Goal: Information Seeking & Learning: Find specific fact

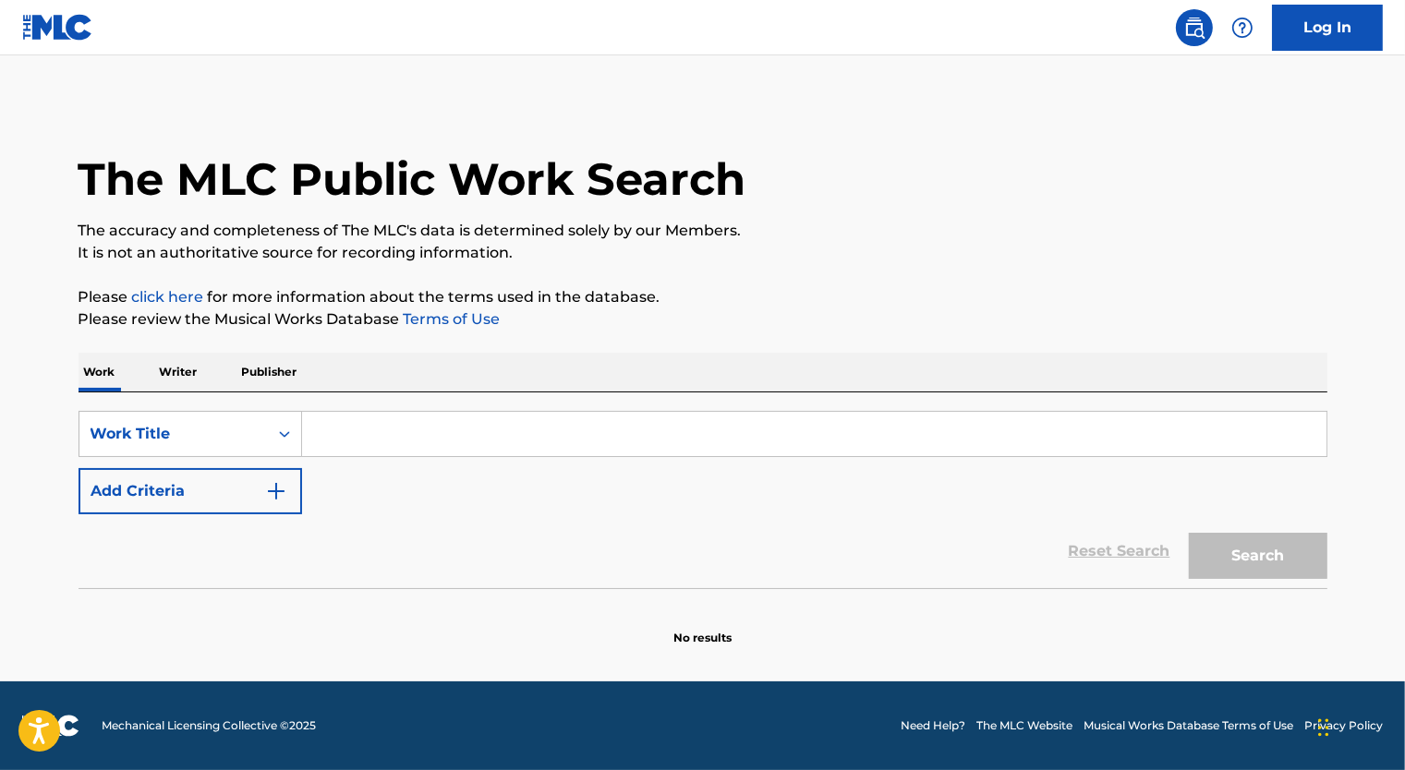
click at [199, 364] on p "Writer" at bounding box center [178, 372] width 49 height 39
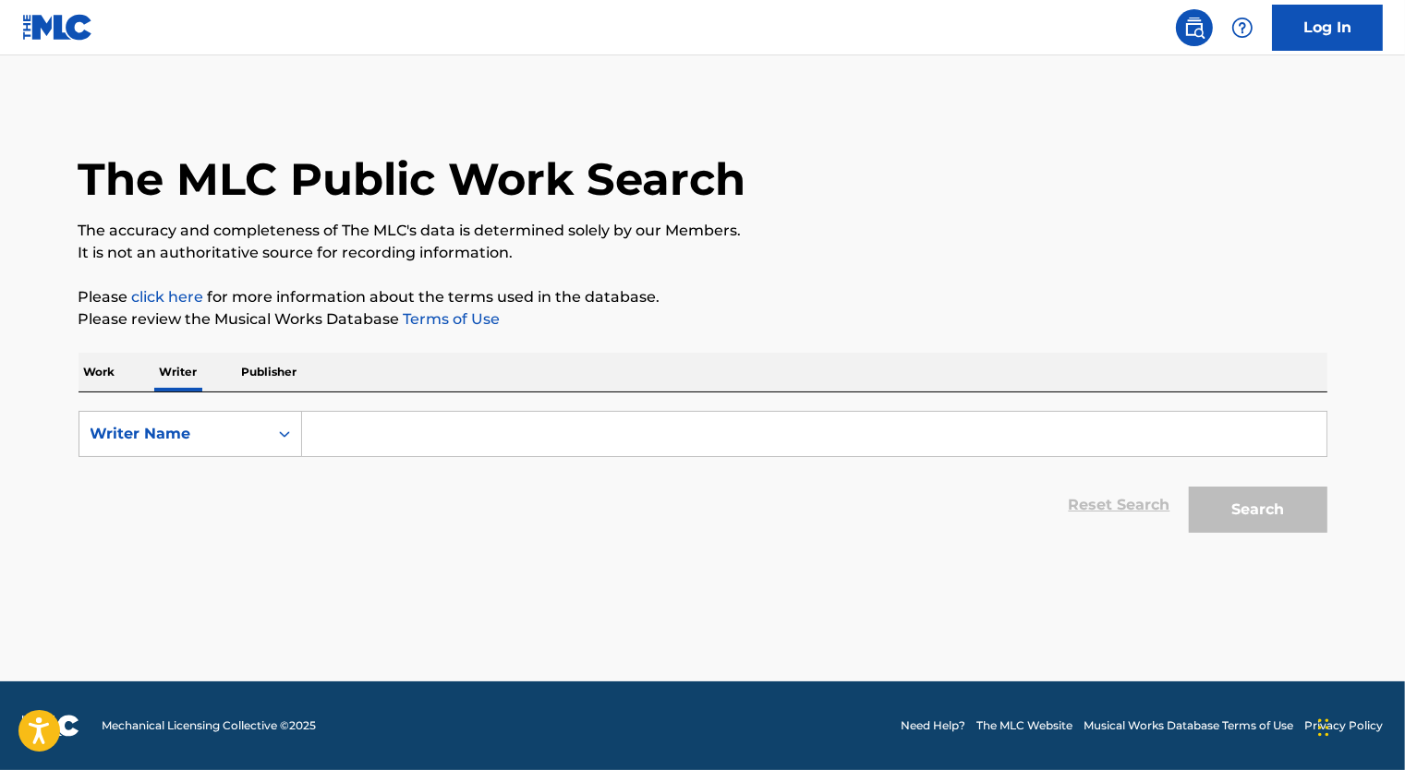
click at [357, 425] on input "Search Form" at bounding box center [814, 434] width 1024 height 44
paste input "[PERSON_NAME] [PERSON_NAME]"
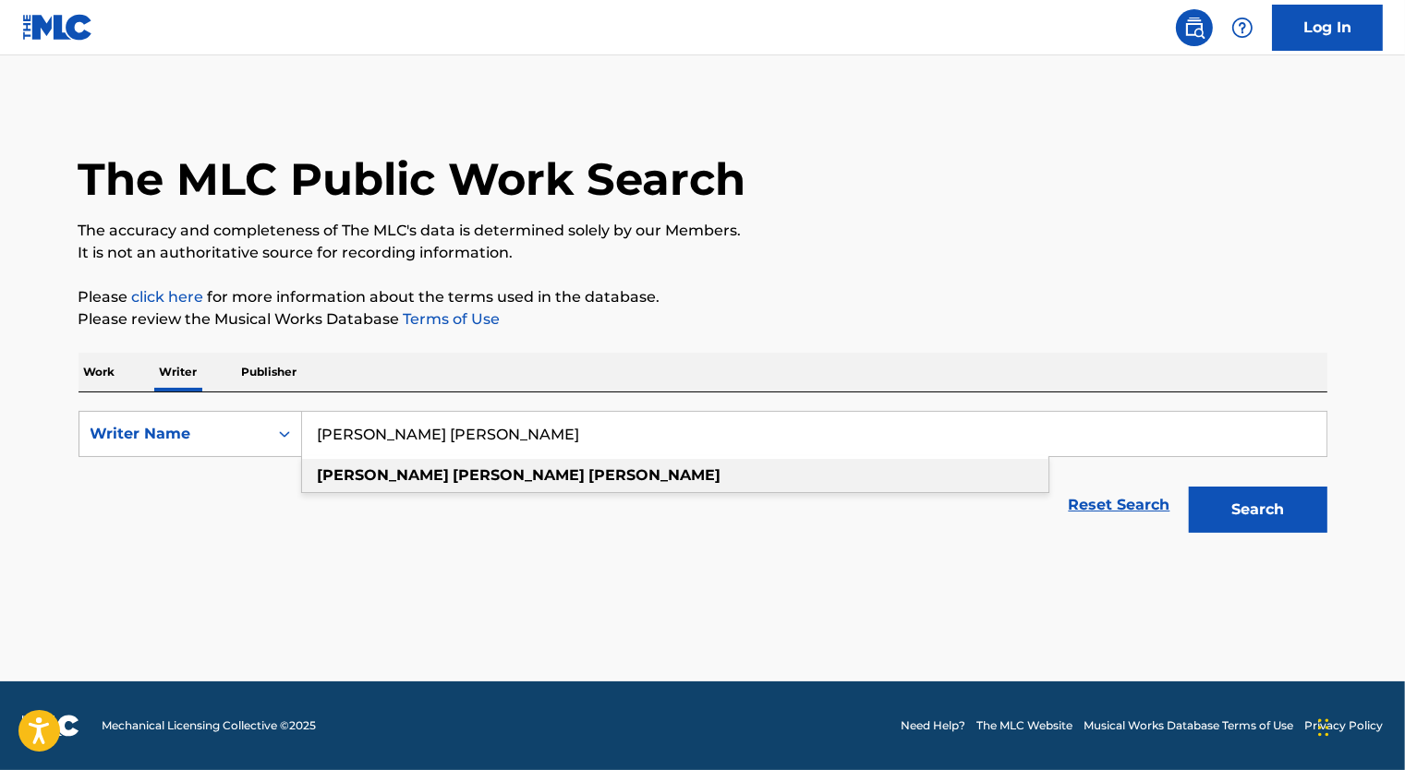
click at [454, 471] on strong "[PERSON_NAME]" at bounding box center [520, 475] width 132 height 18
type input "[PERSON_NAME]"
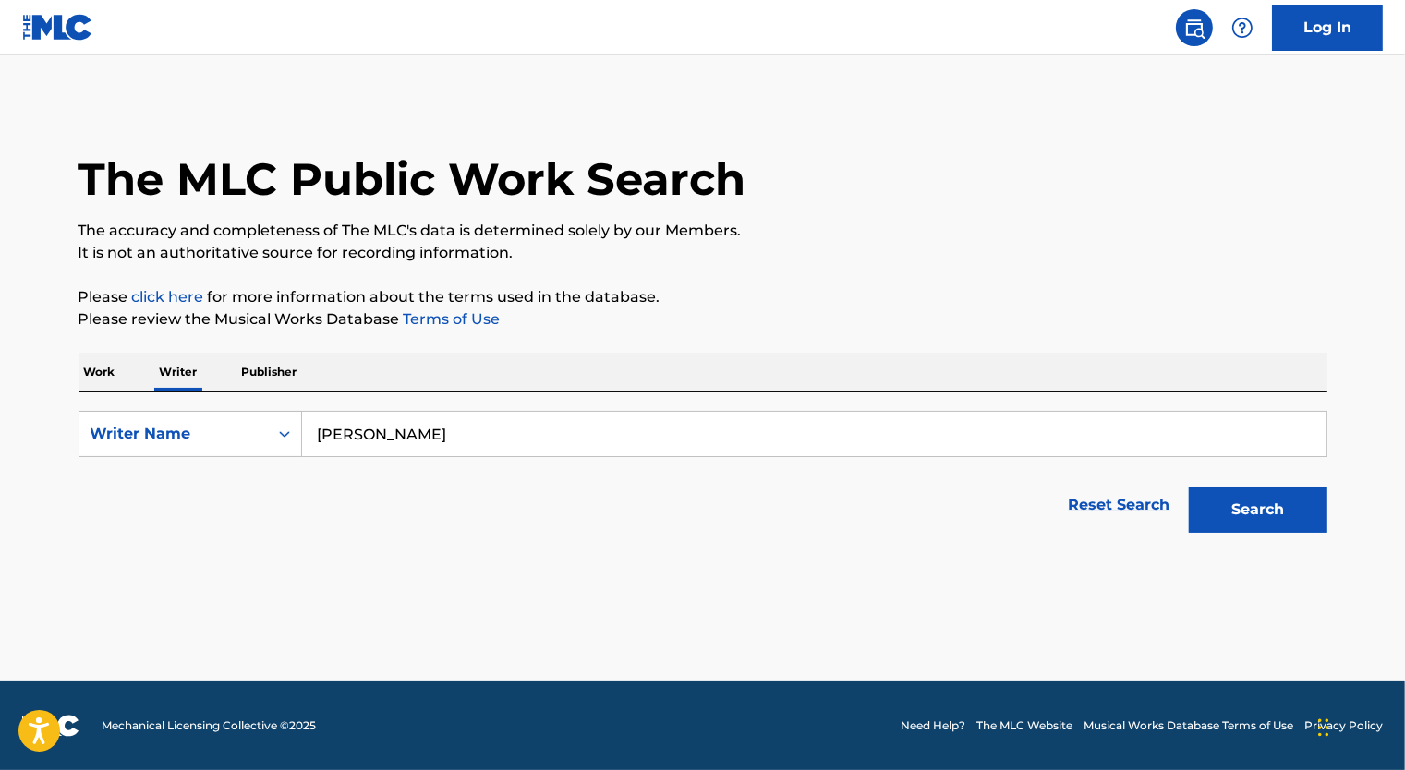
click at [1248, 513] on button "Search" at bounding box center [1258, 510] width 139 height 46
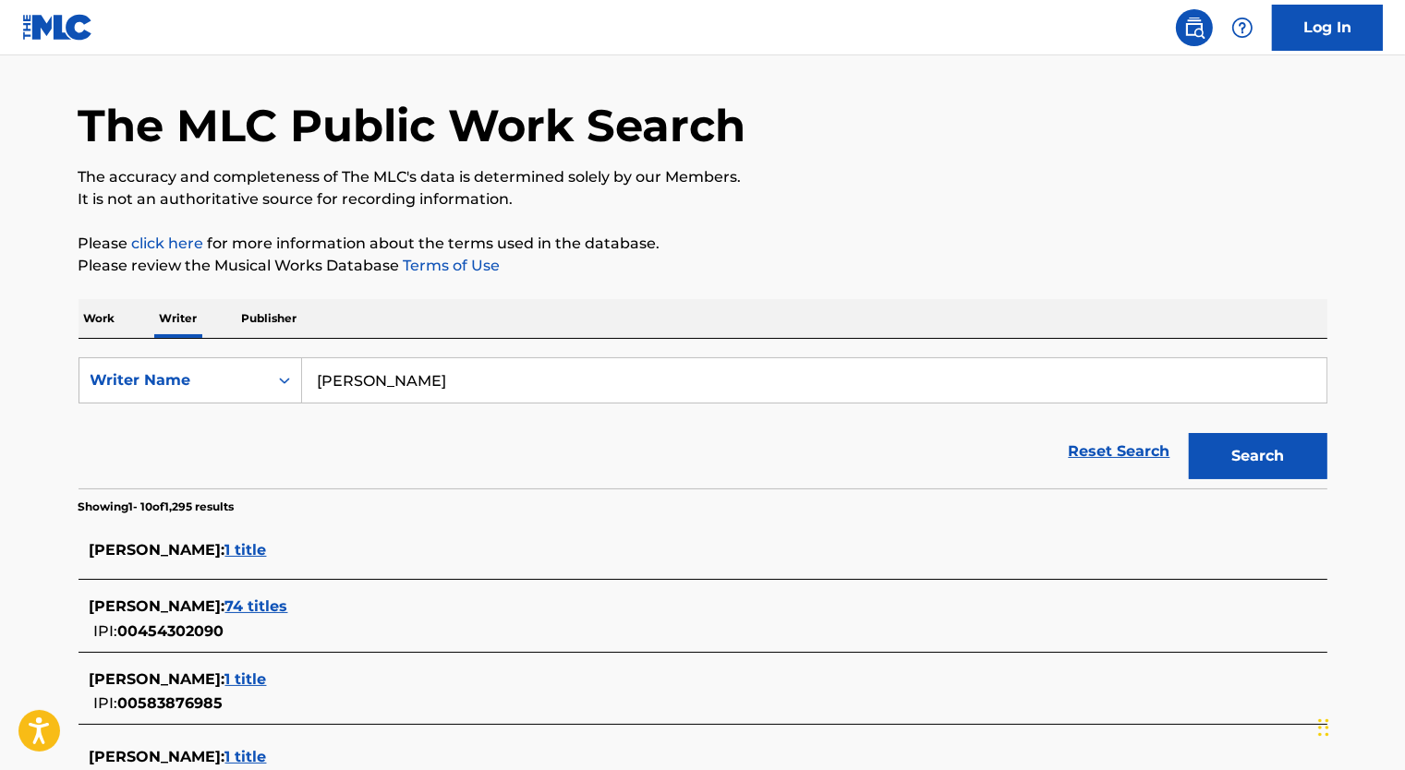
scroll to position [185, 0]
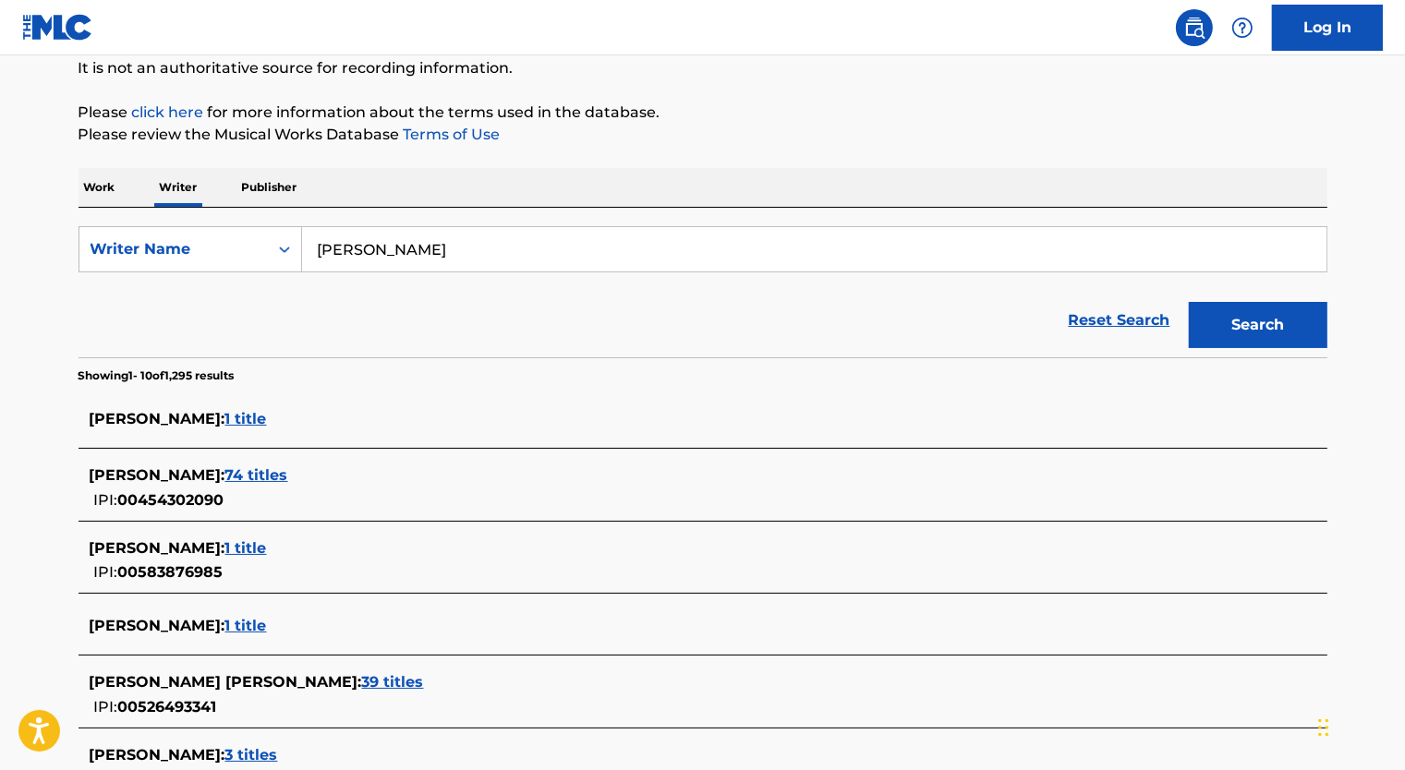
click at [242, 474] on span "74 titles" at bounding box center [256, 475] width 63 height 18
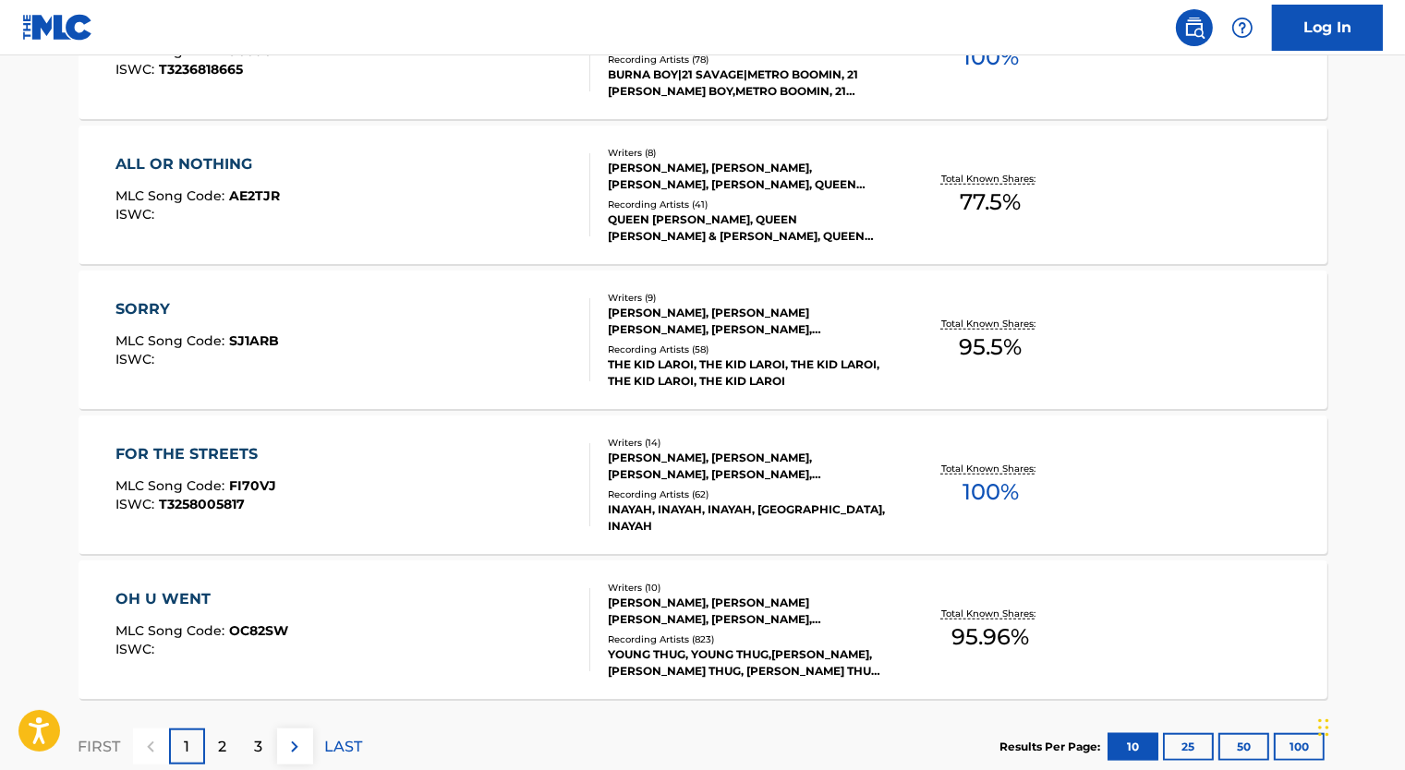
scroll to position [1386, 0]
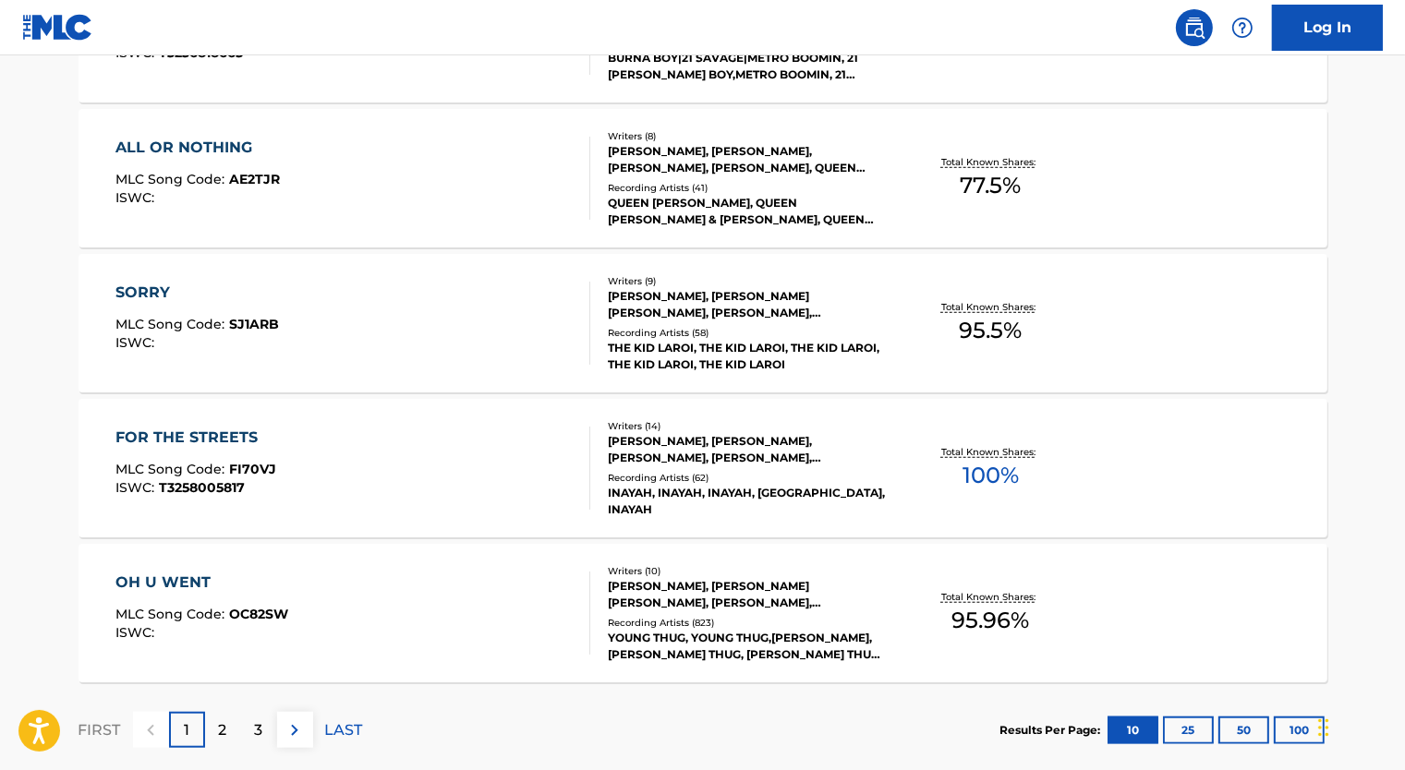
click at [229, 580] on div "OH U WENT" at bounding box center [201, 583] width 173 height 22
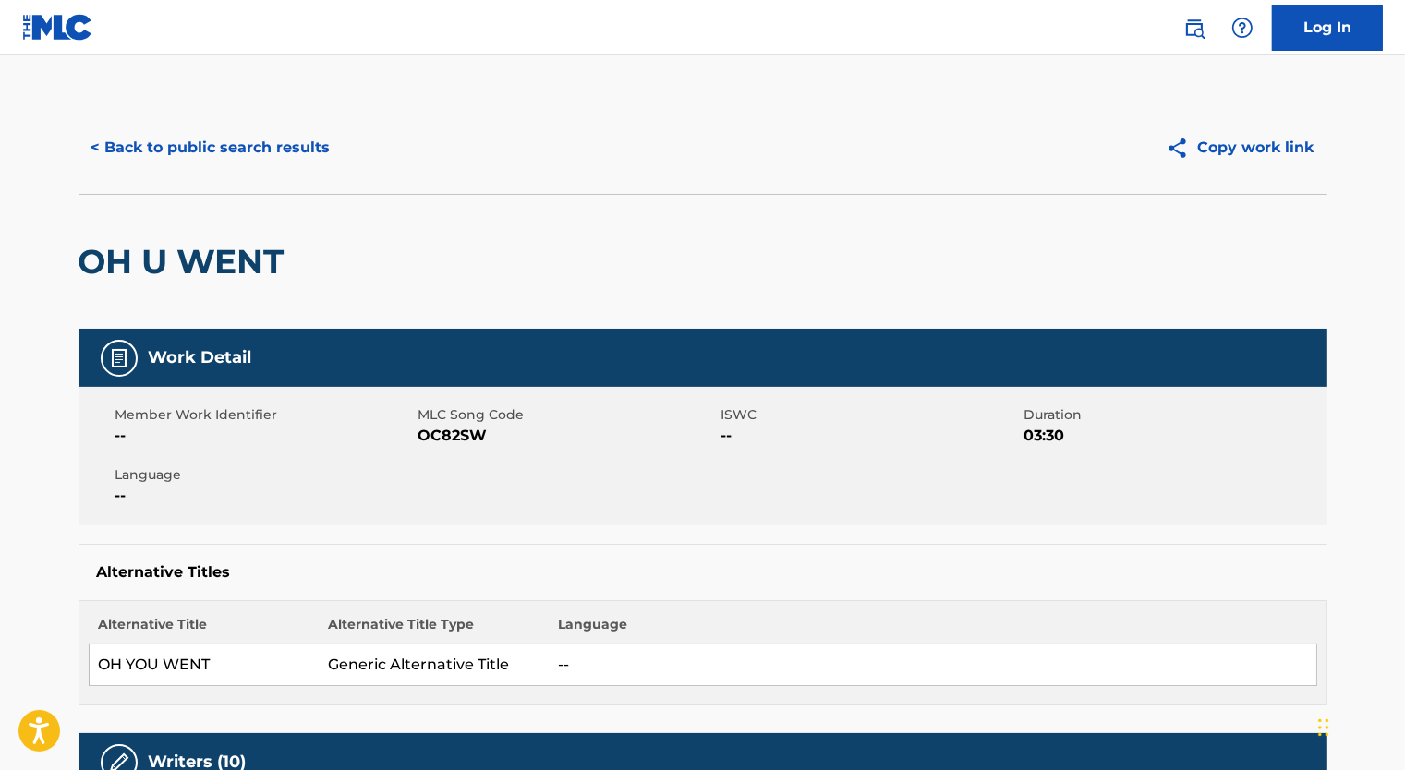
click at [183, 147] on button "< Back to public search results" at bounding box center [211, 148] width 265 height 46
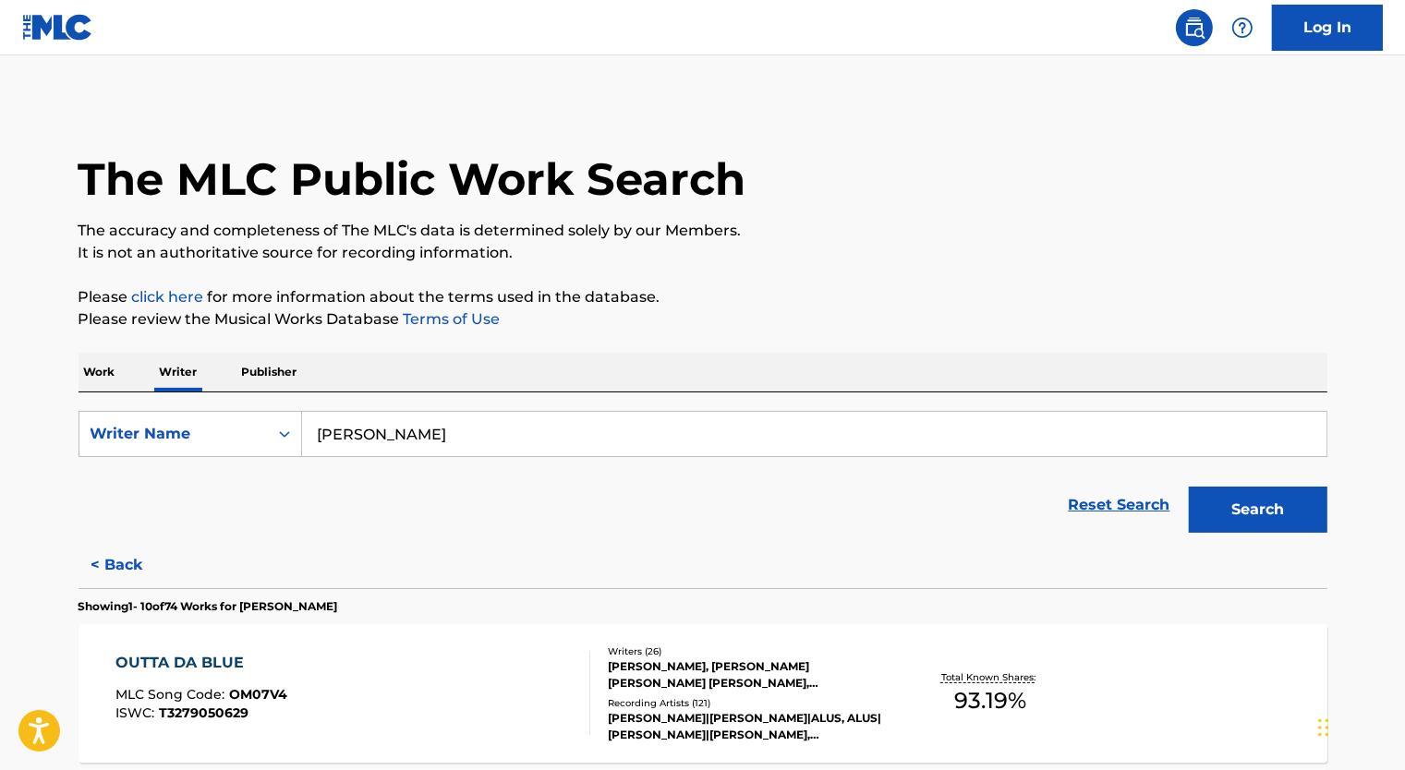
drag, startPoint x: 497, startPoint y: 430, endPoint x: -4, endPoint y: 440, distance: 500.8
click at [0, 440] on html "Accessibility Screen-Reader Guide, Feedback, and Issue Reporting | New window L…" at bounding box center [702, 385] width 1405 height 770
paste input "Cashmere Brow"
click at [493, 479] on div "cashmere brown" at bounding box center [675, 475] width 746 height 33
click at [1230, 498] on button "Search" at bounding box center [1258, 510] width 139 height 46
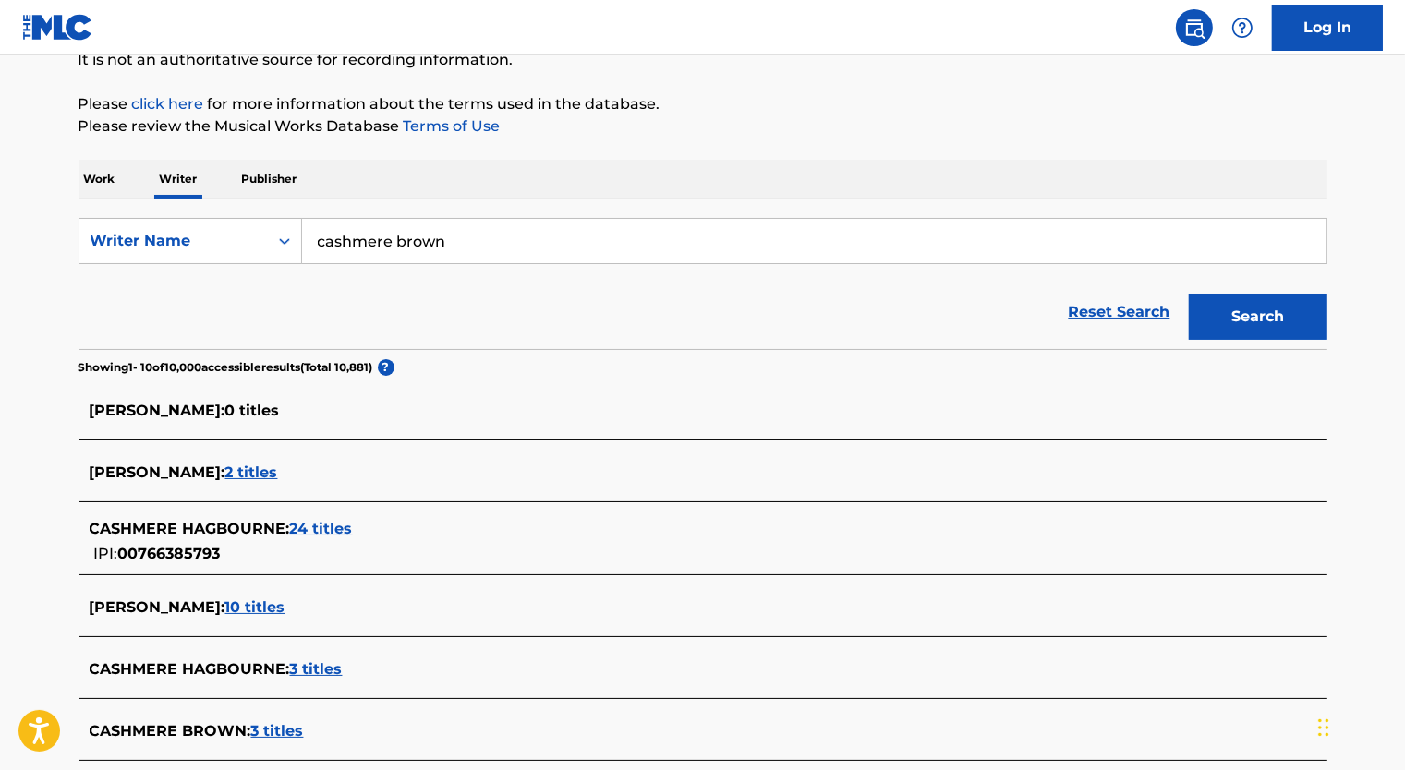
scroll to position [185, 0]
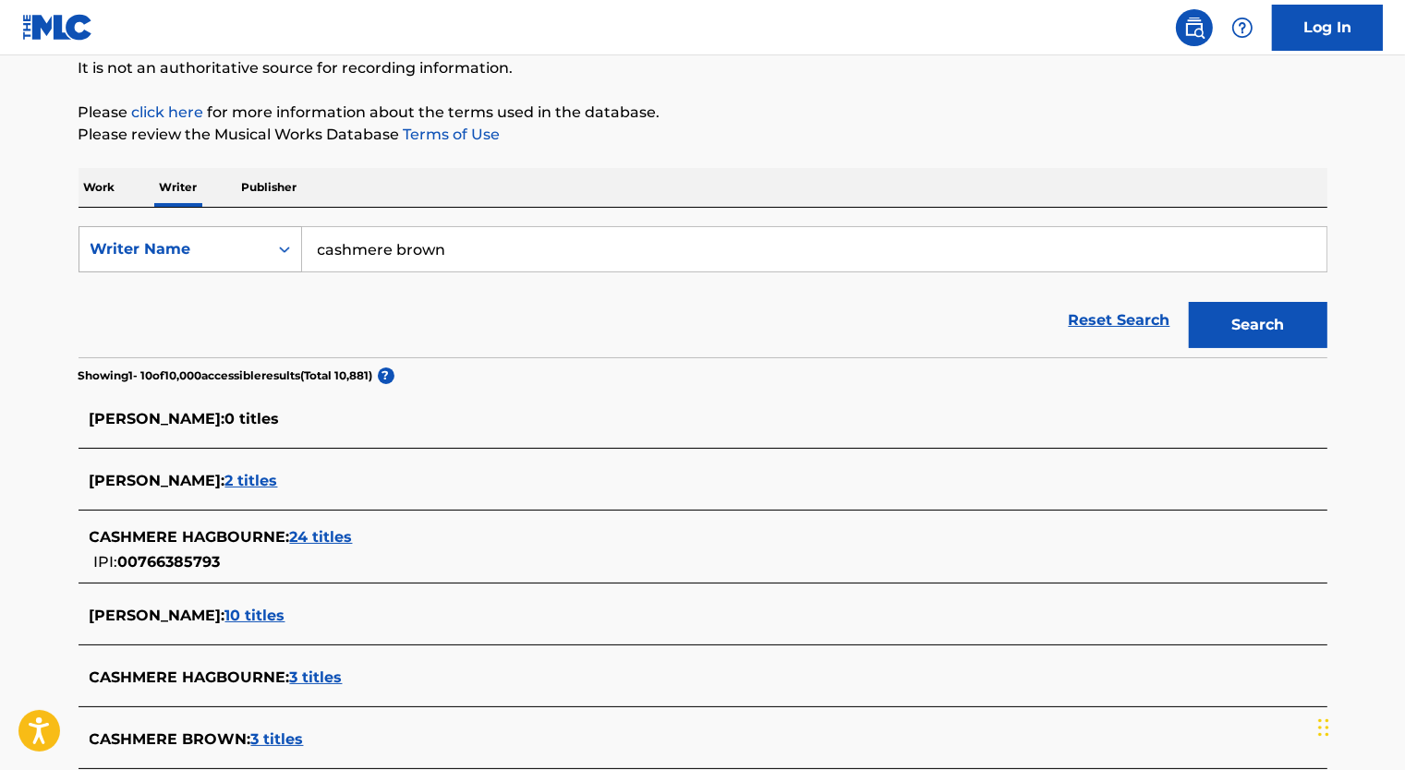
drag, startPoint x: 453, startPoint y: 252, endPoint x: 144, endPoint y: 248, distance: 308.6
click at [144, 248] on div "SearchWithCriteriae1dd4199-0c16-4bac-affd-1dda237ef6af Writer Name cashmere bro…" at bounding box center [703, 249] width 1249 height 46
paste input "Stephen Bento"
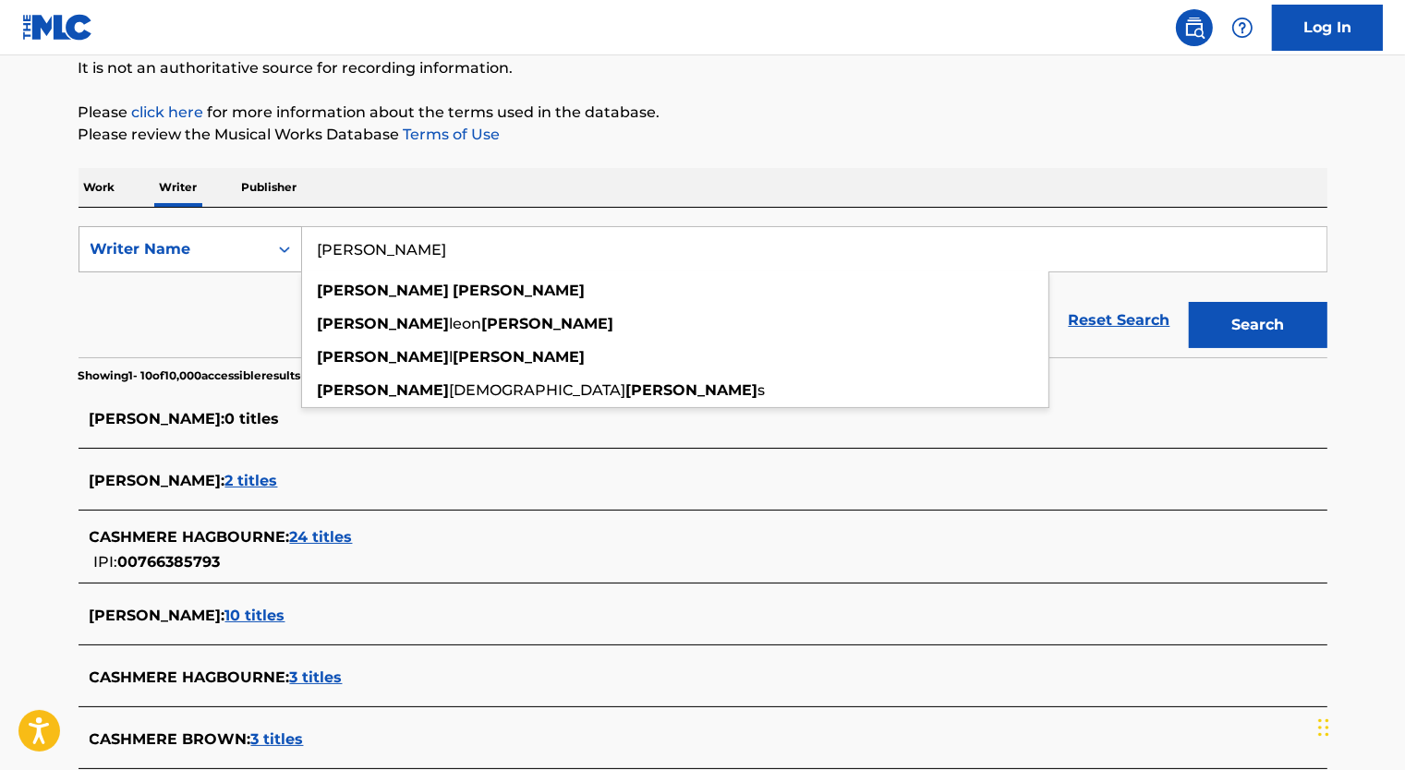
type input "Stephen Benton"
click at [1189, 302] on button "Search" at bounding box center [1258, 325] width 139 height 46
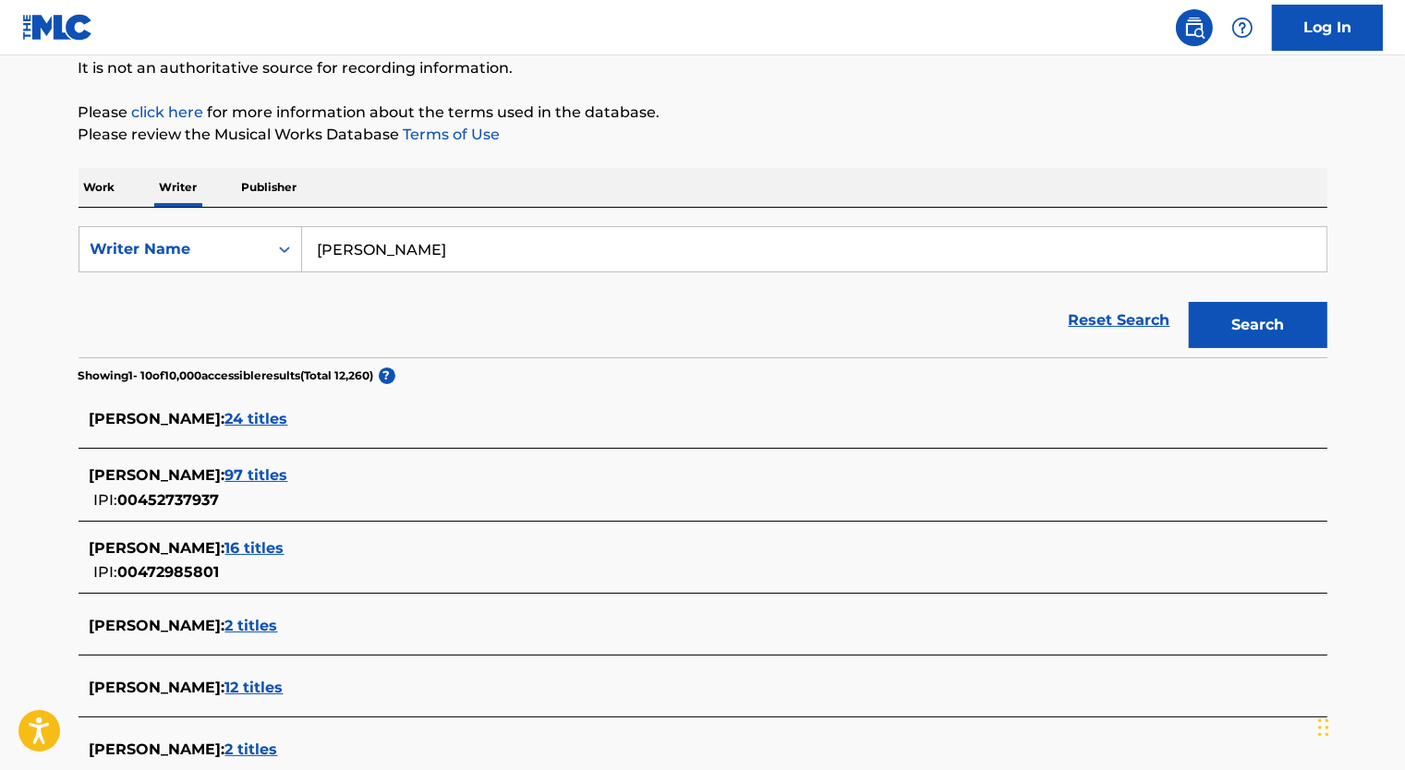
click at [288, 471] on span "97 titles" at bounding box center [256, 475] width 63 height 18
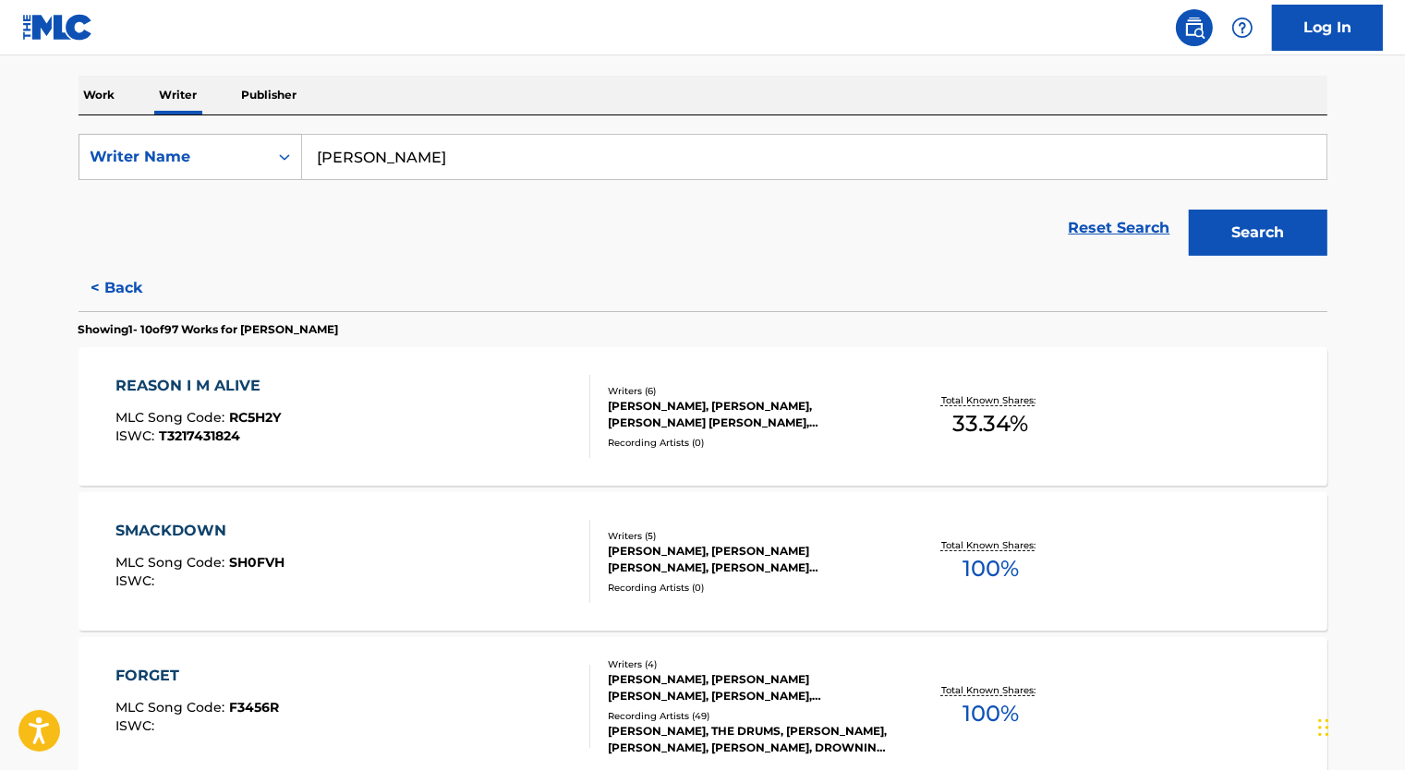
scroll to position [462, 0]
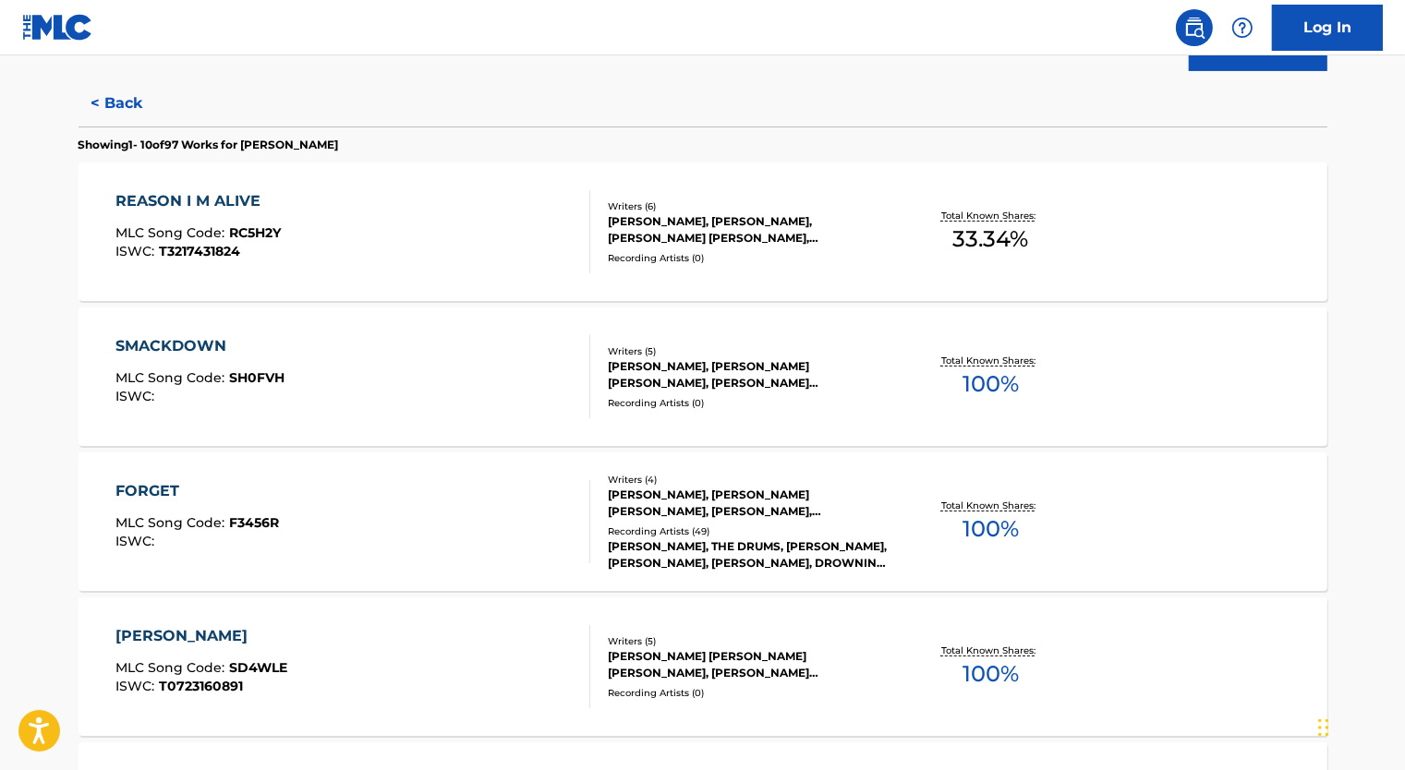
click at [641, 397] on div "Recording Artists ( 0 )" at bounding box center [747, 403] width 279 height 14
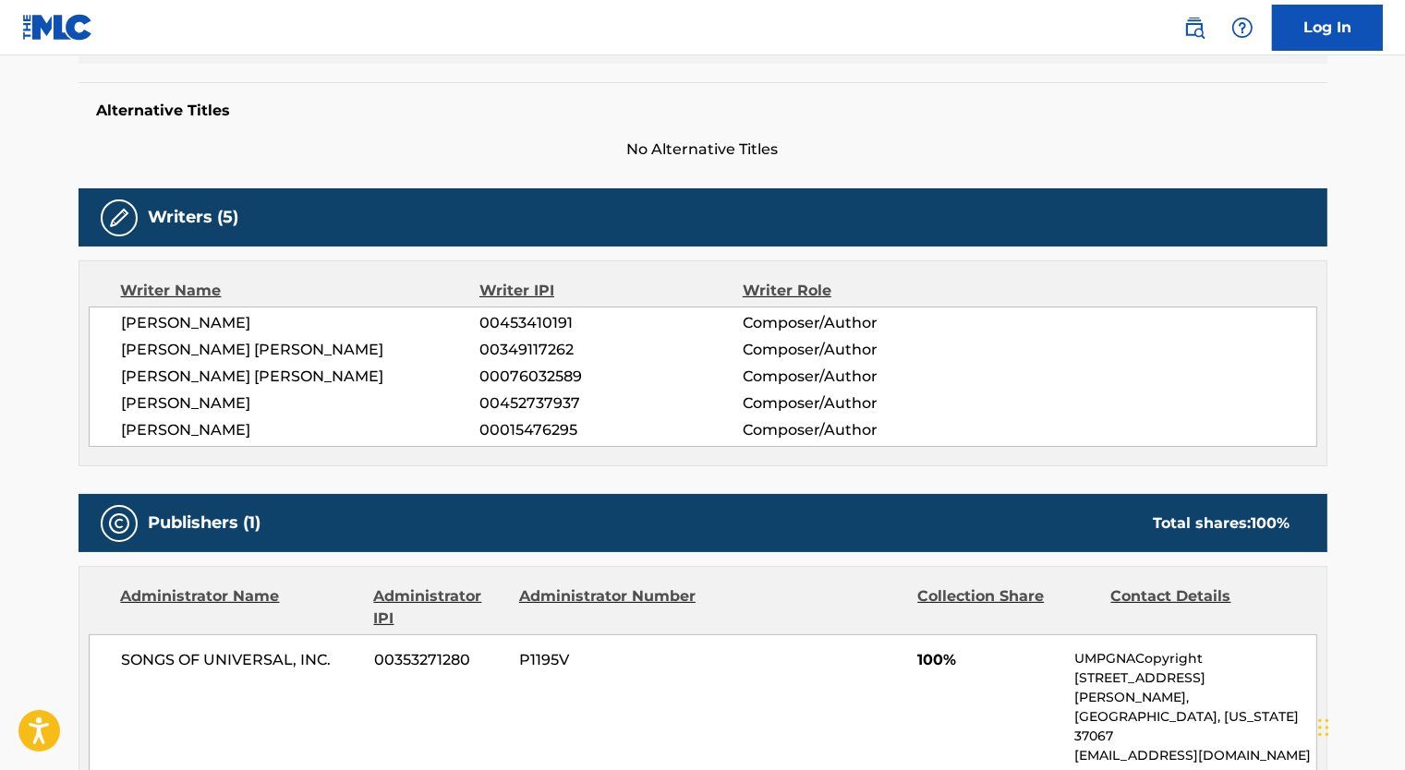
scroll to position [899, 0]
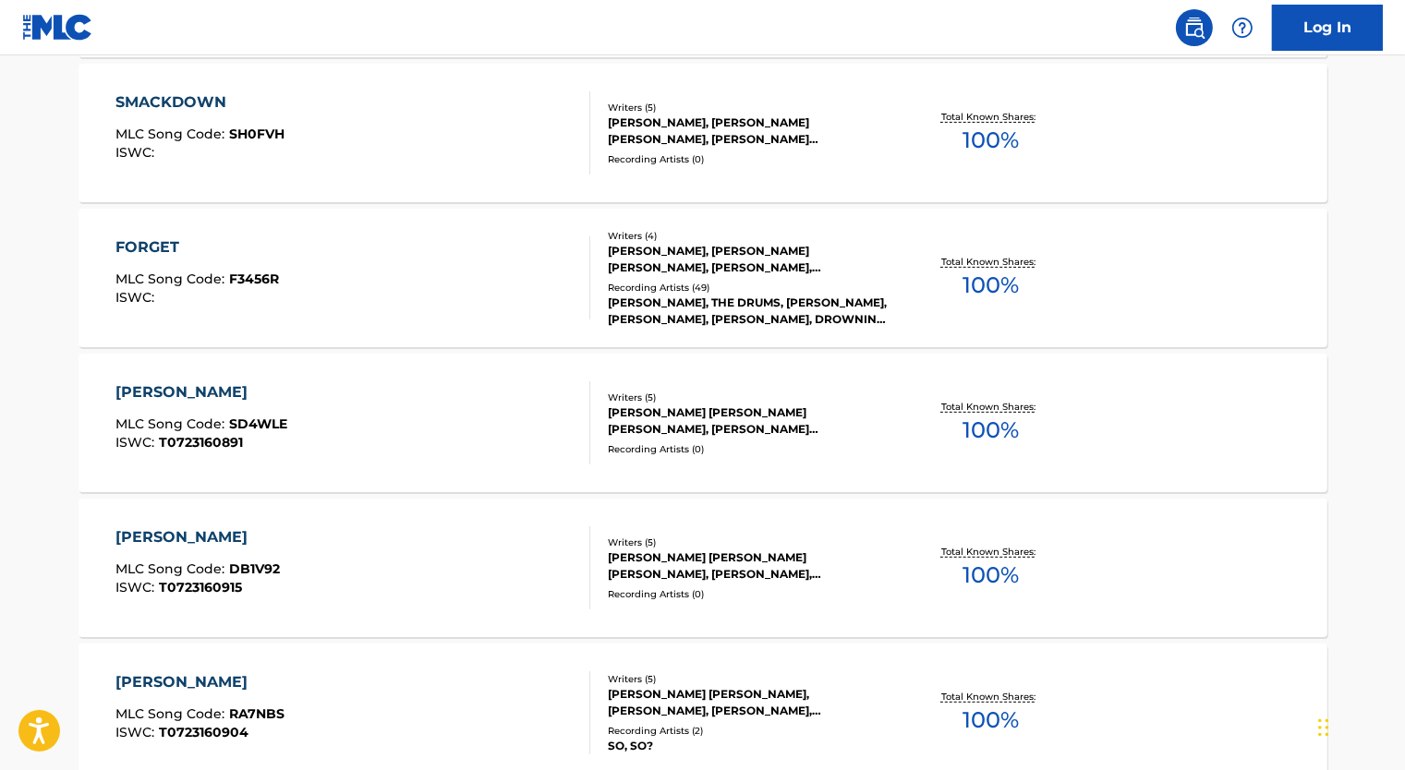
scroll to position [739, 0]
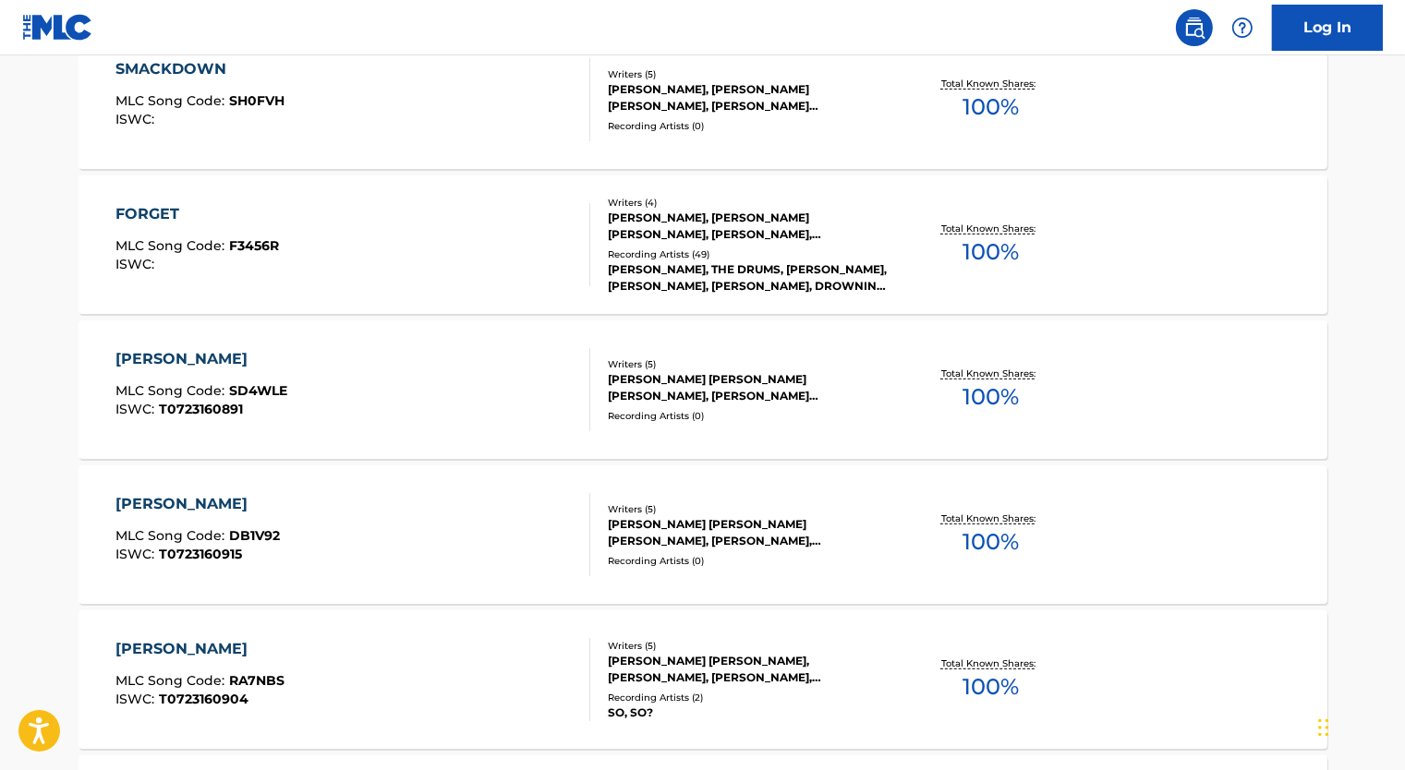
click at [445, 374] on div "SCOTT WRIGHT MLC Song Code : SD4WLE ISWC : T0723160891" at bounding box center [352, 389] width 475 height 83
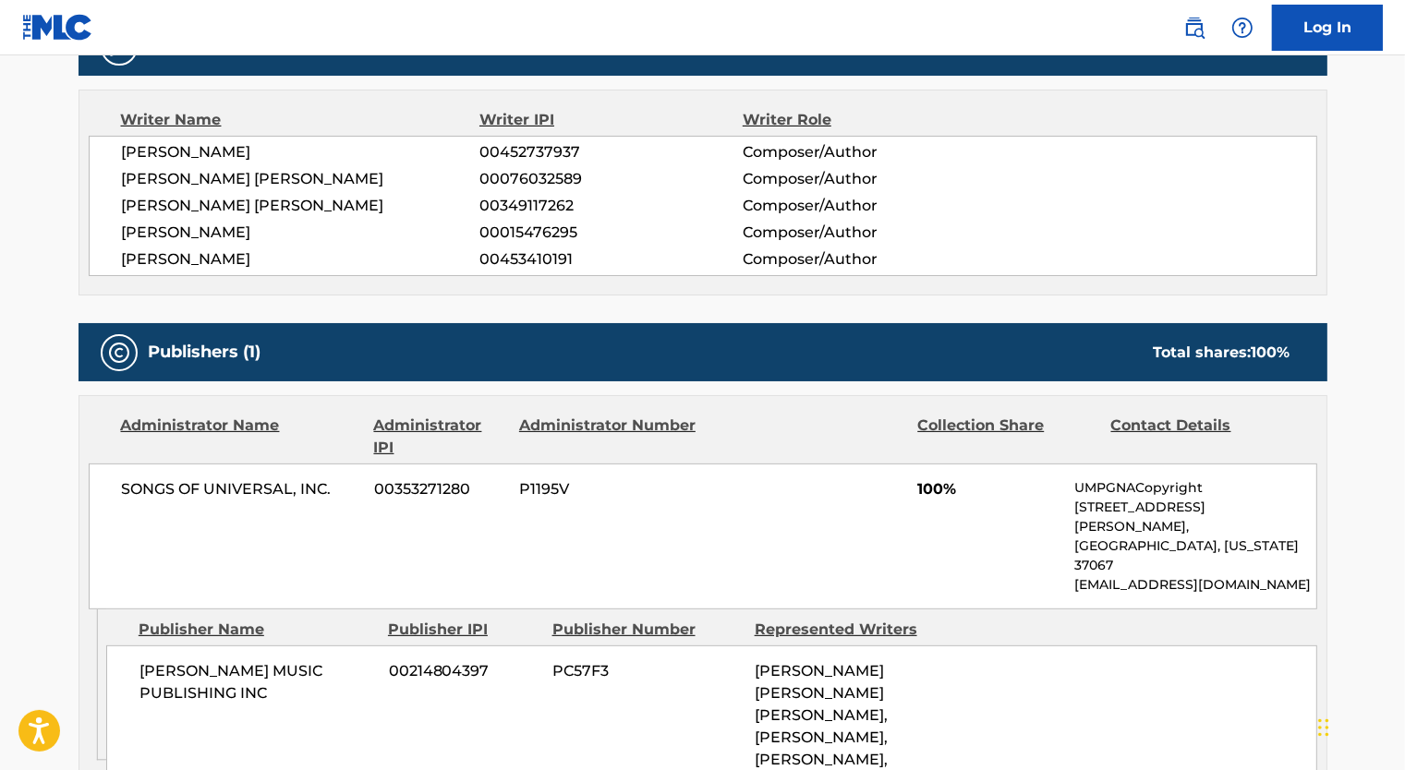
scroll to position [899, 0]
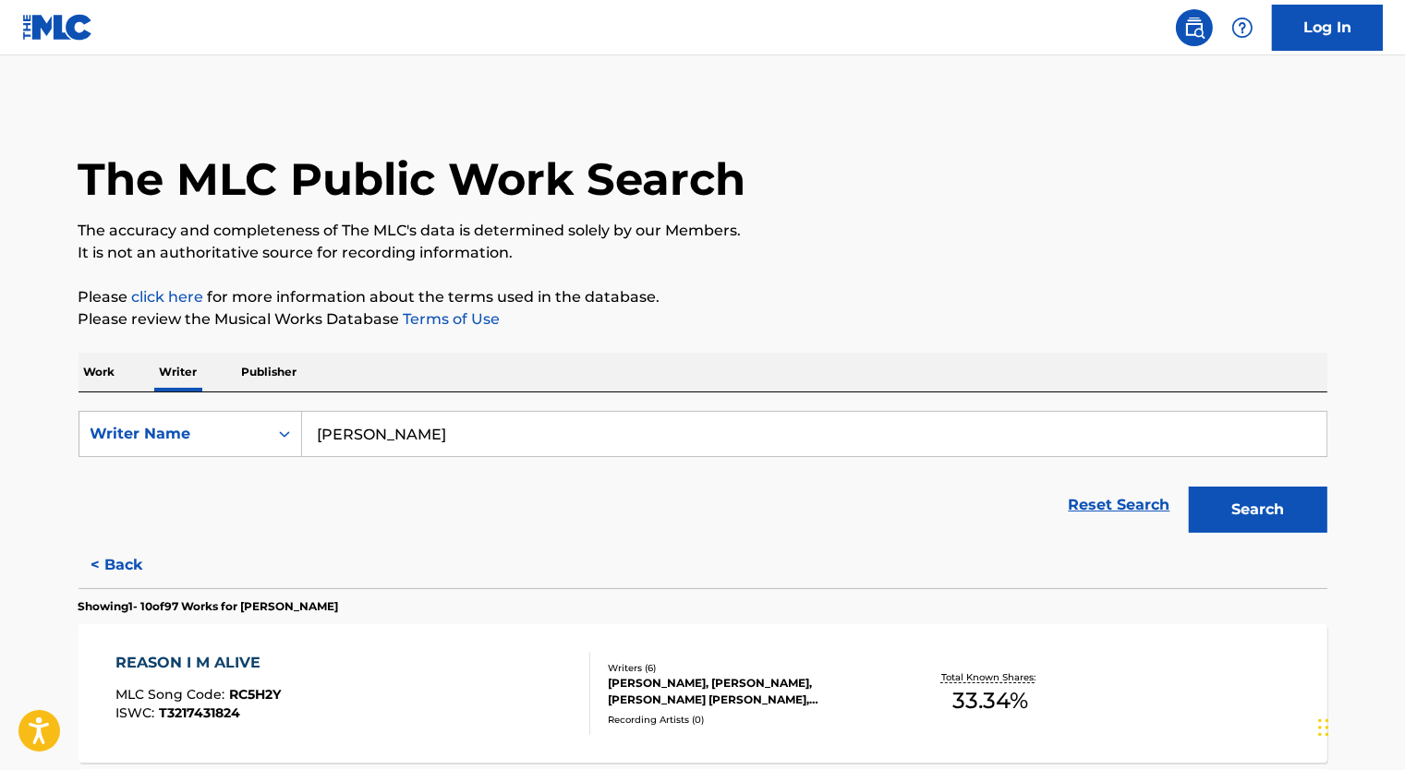
drag, startPoint x: 444, startPoint y: 437, endPoint x: 151, endPoint y: 395, distance: 295.8
click at [151, 395] on div "SearchWithCriteriae1dd4199-0c16-4bac-affd-1dda237ef6af Writer Name Stephen Bent…" at bounding box center [703, 468] width 1249 height 150
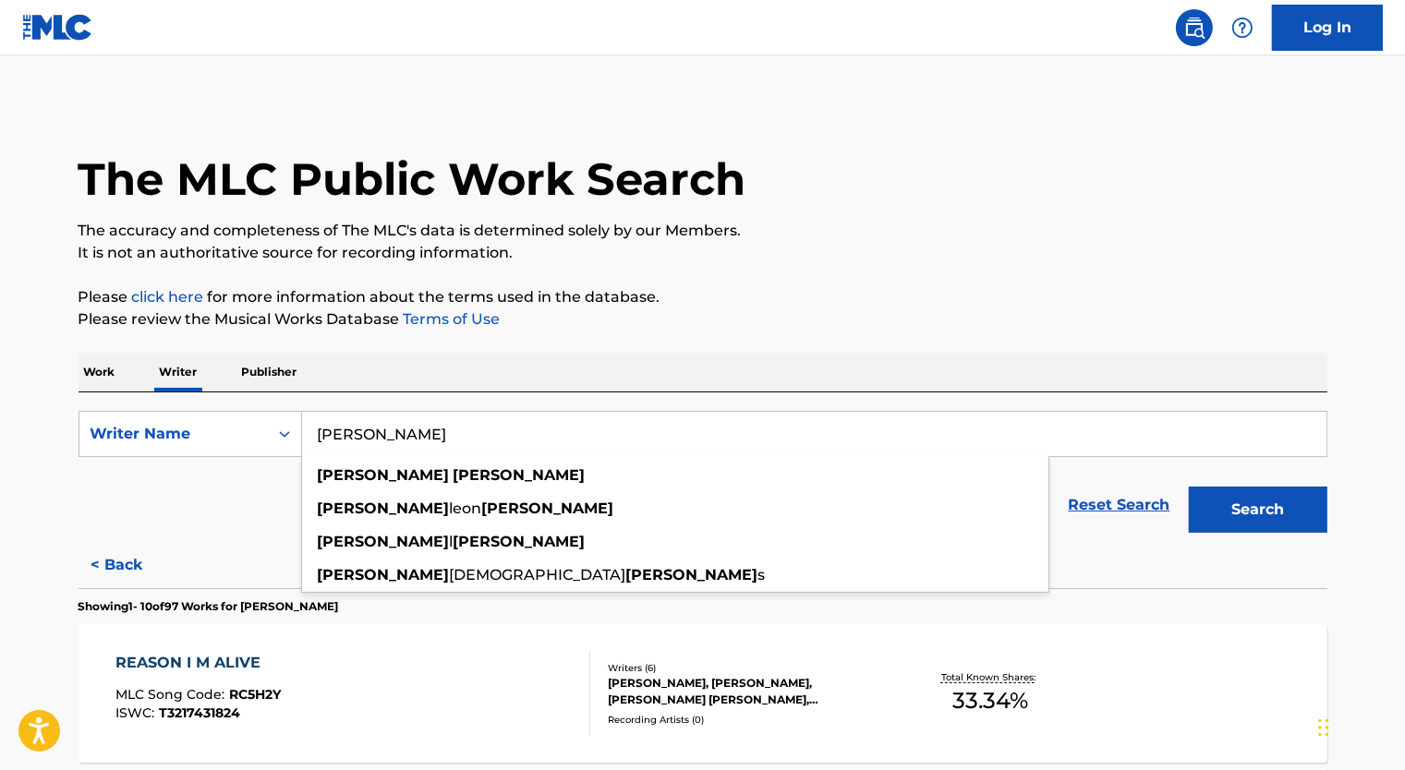
paste input "David Williams"
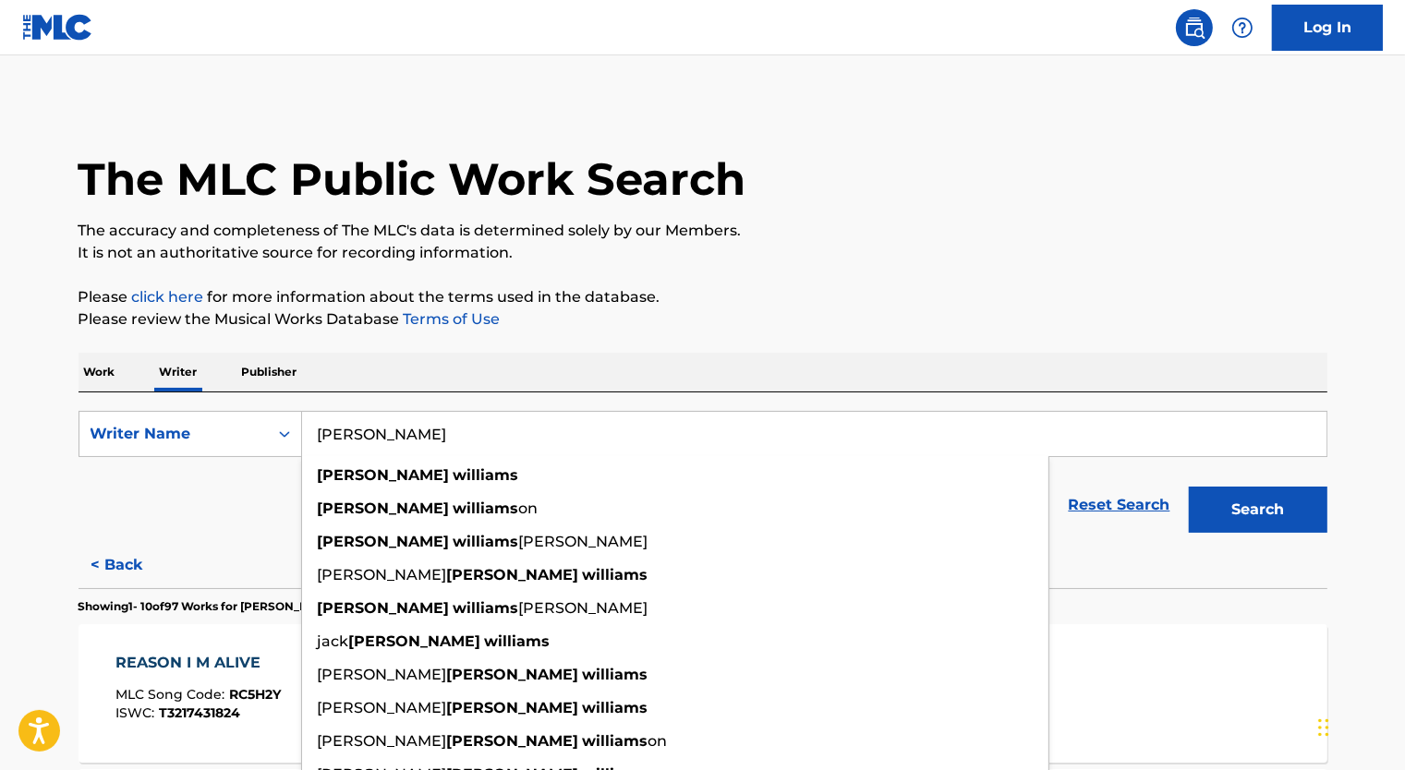
type input "David Williams"
click at [100, 384] on p "Work" at bounding box center [100, 372] width 42 height 39
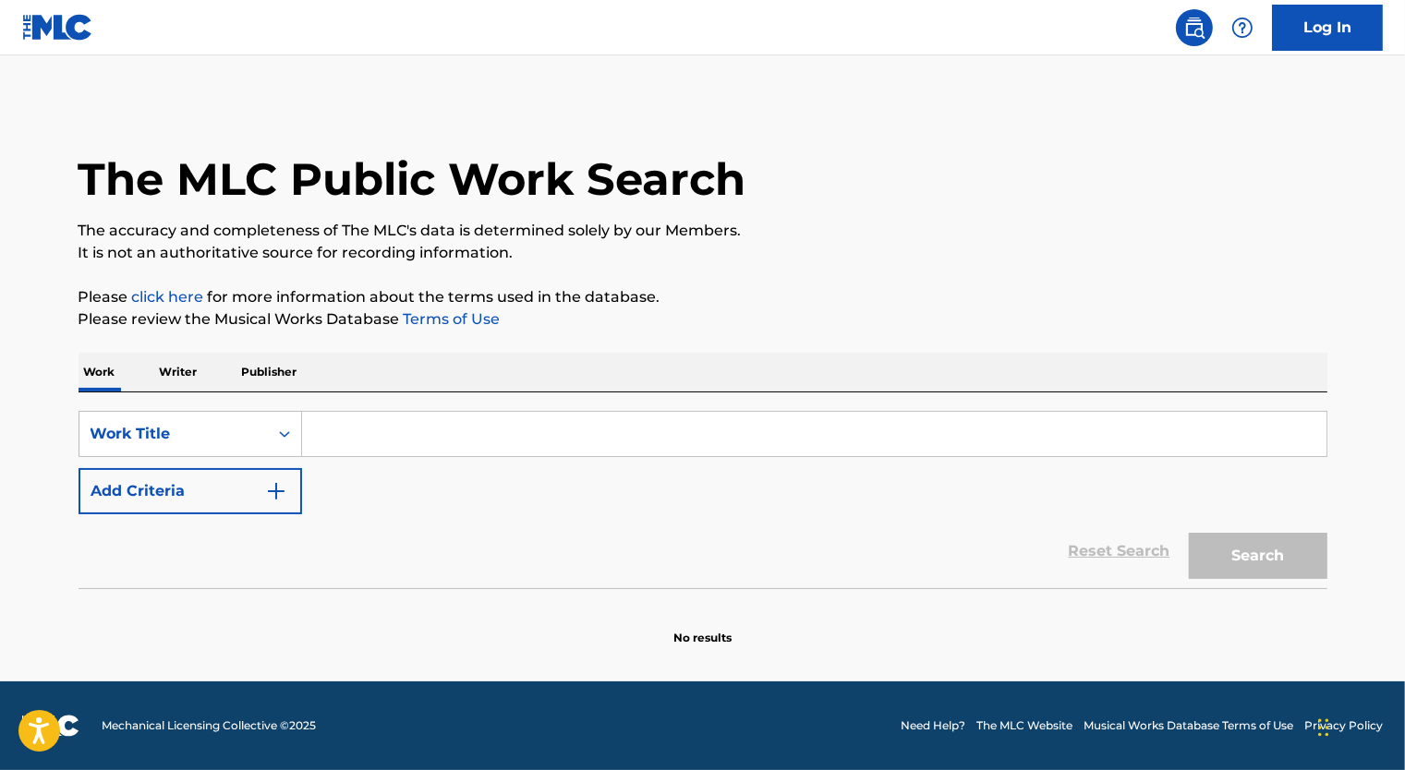
click at [319, 434] on input "Search Form" at bounding box center [814, 434] width 1024 height 44
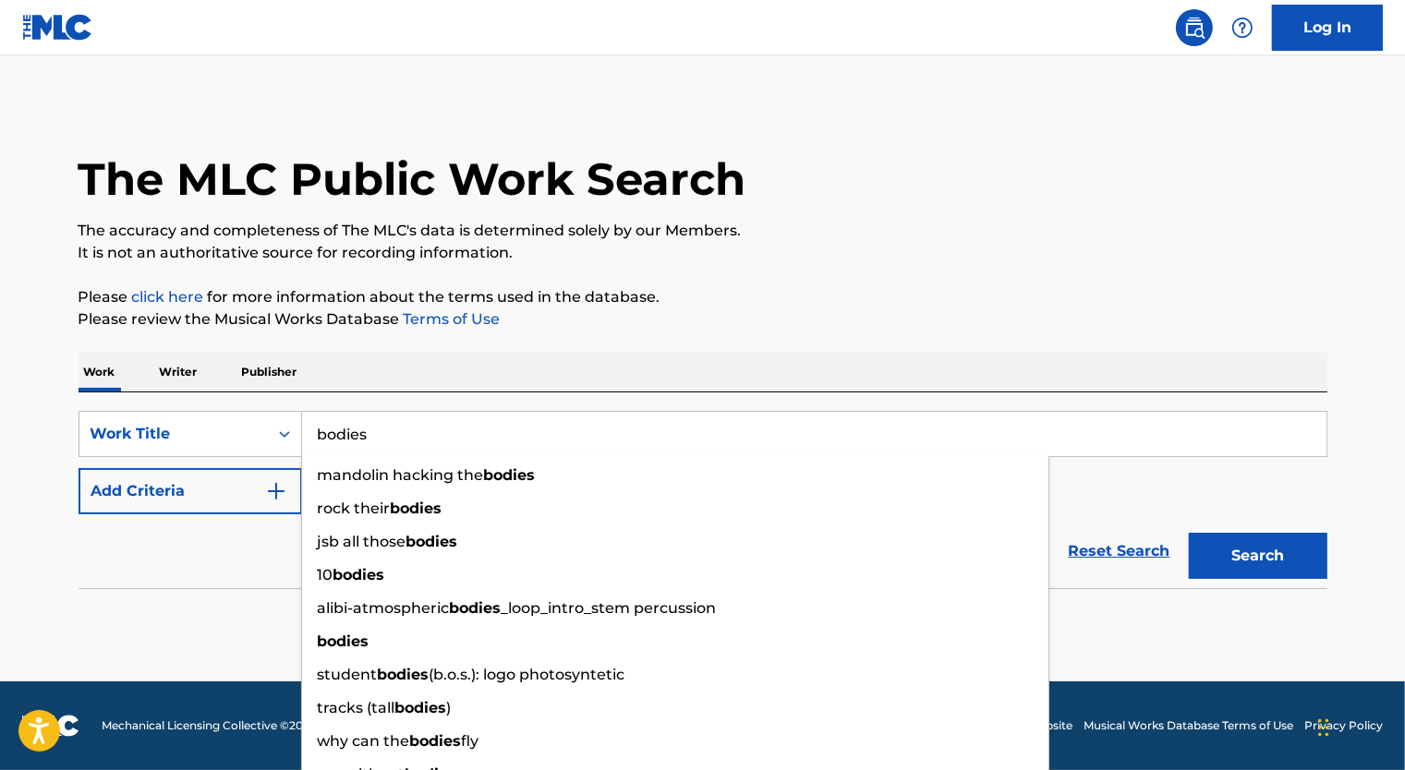
type input "bodies"
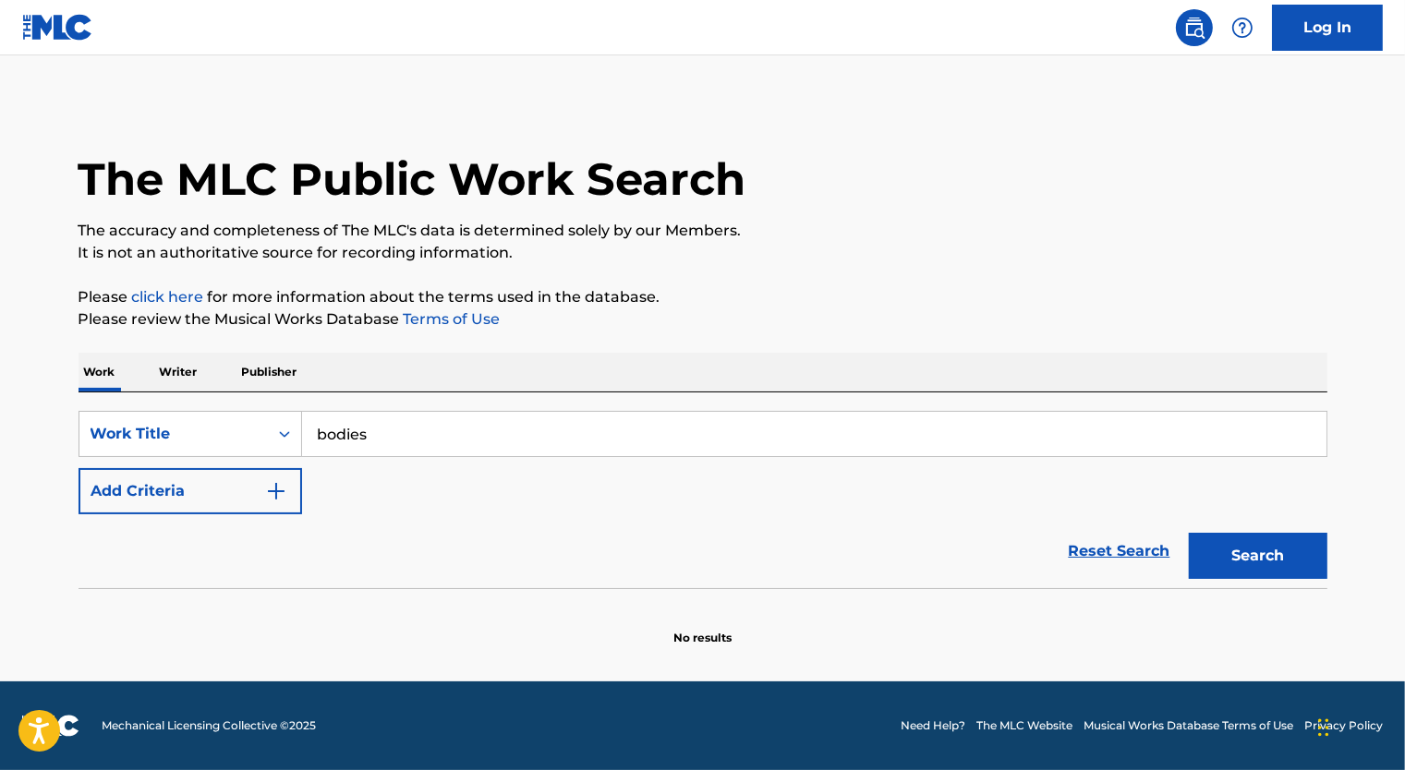
click at [209, 504] on button "Add Criteria" at bounding box center [191, 491] width 224 height 46
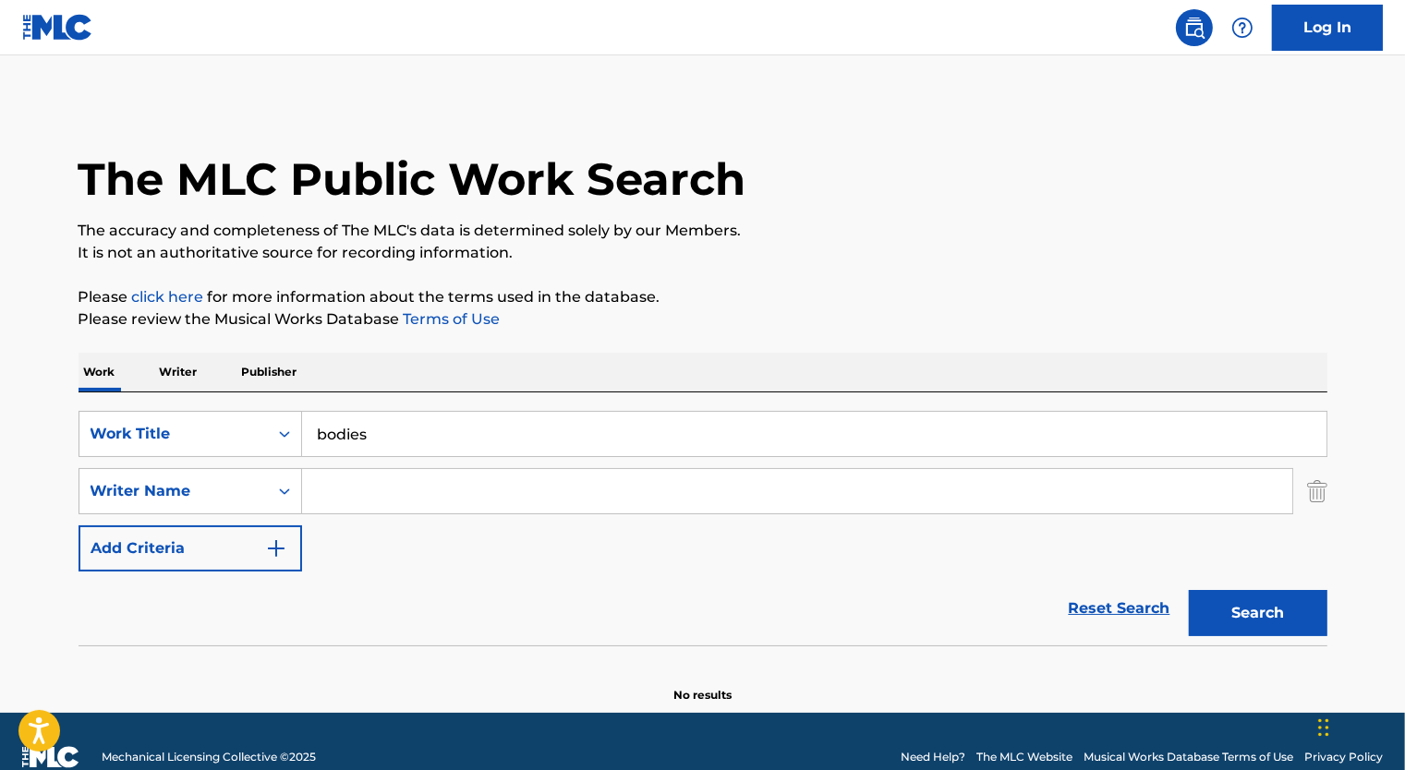
click at [378, 482] on input "Search Form" at bounding box center [797, 491] width 990 height 44
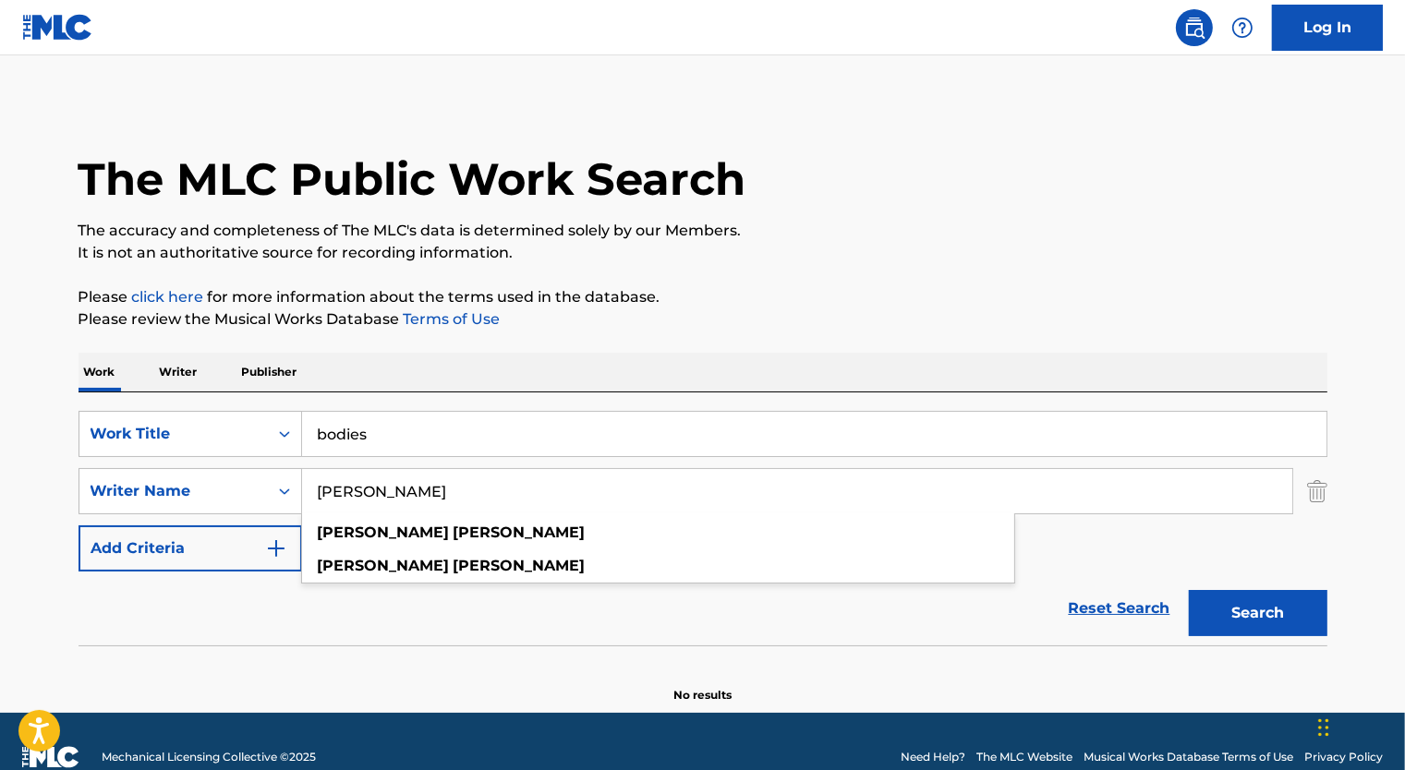
type input "anderson hernandez"
click at [1189, 590] on button "Search" at bounding box center [1258, 613] width 139 height 46
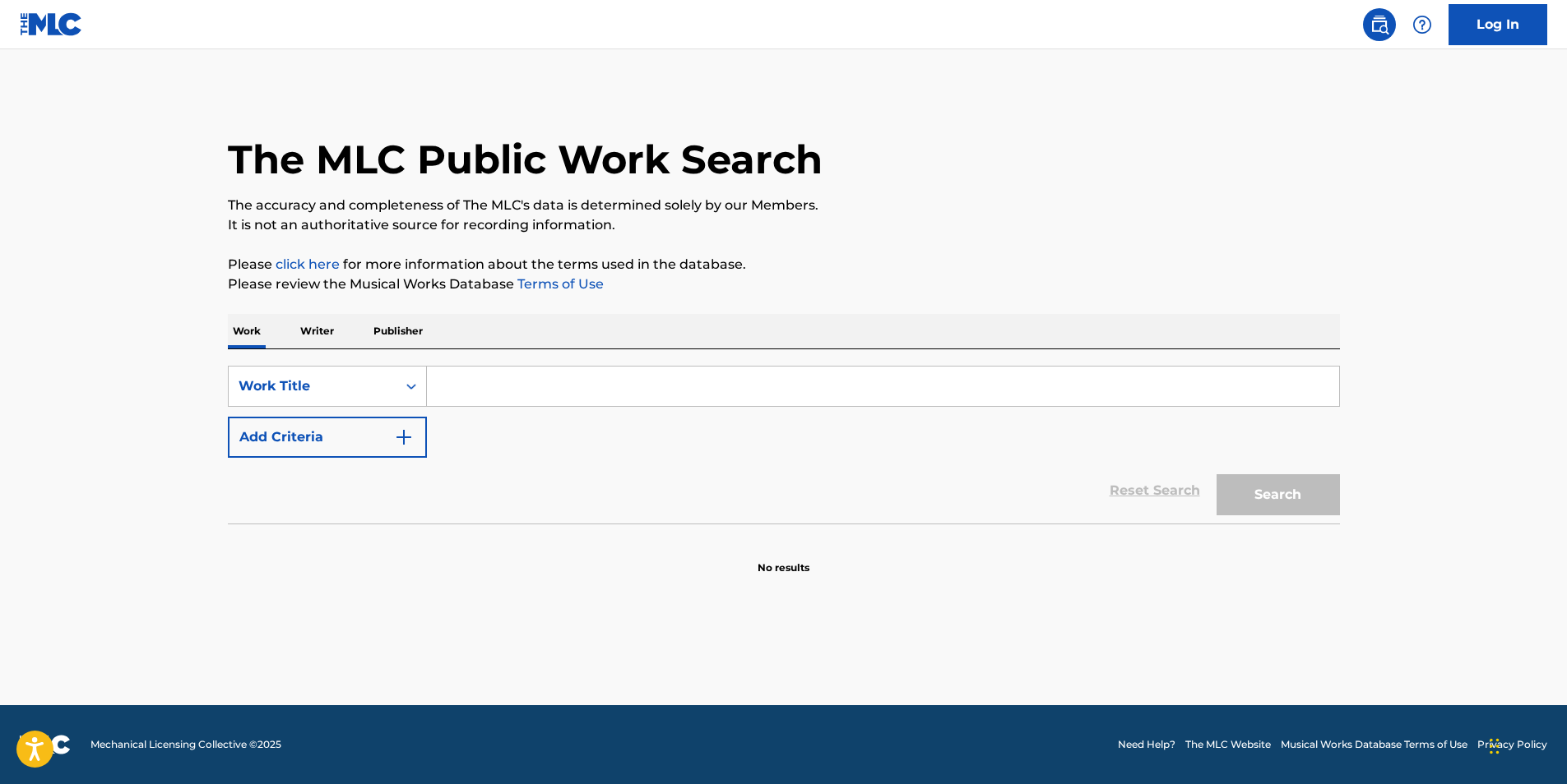
click at [455, 379] on input "Search Form" at bounding box center [882, 386] width 912 height 39
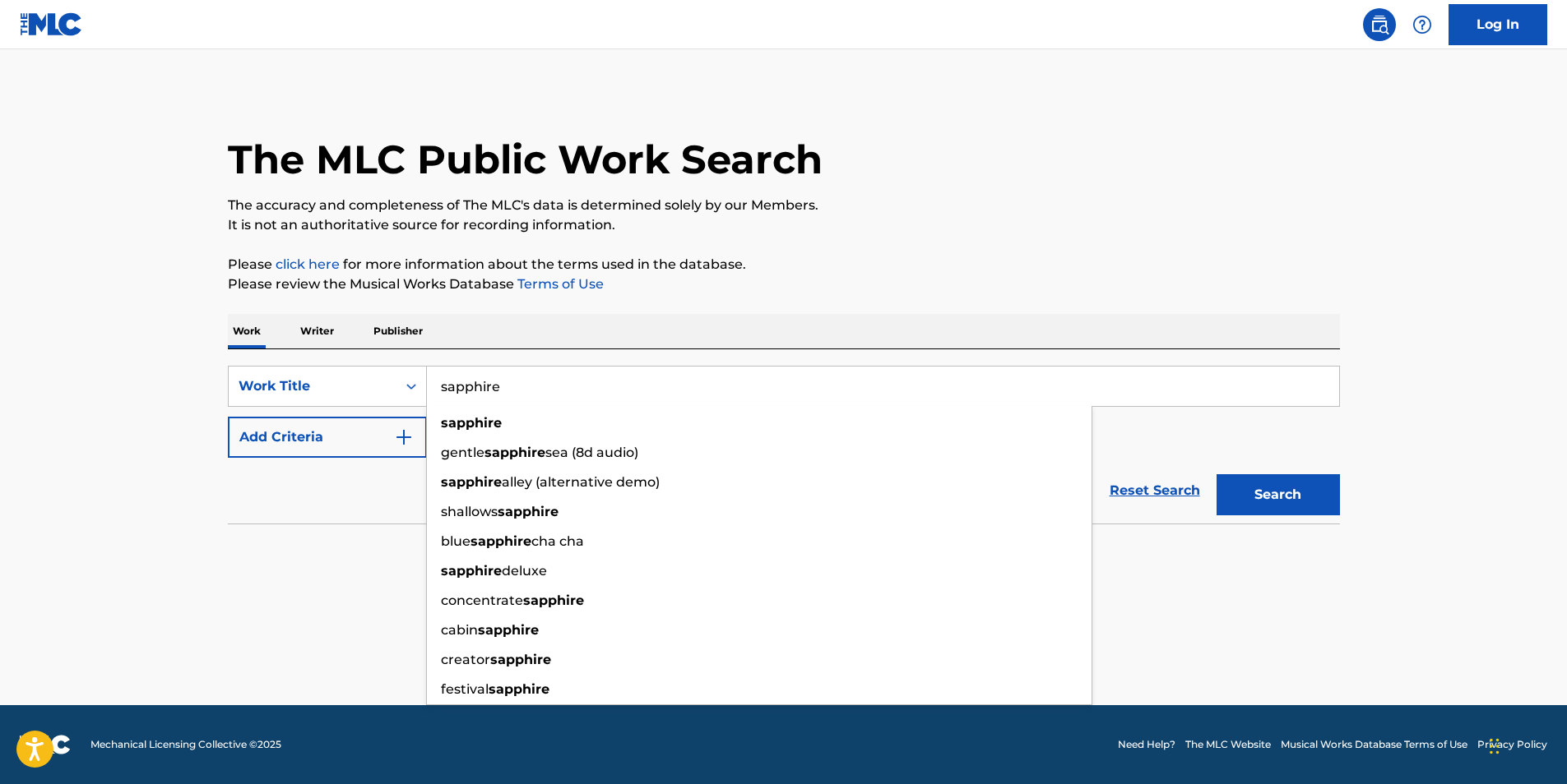
type input "sapphire"
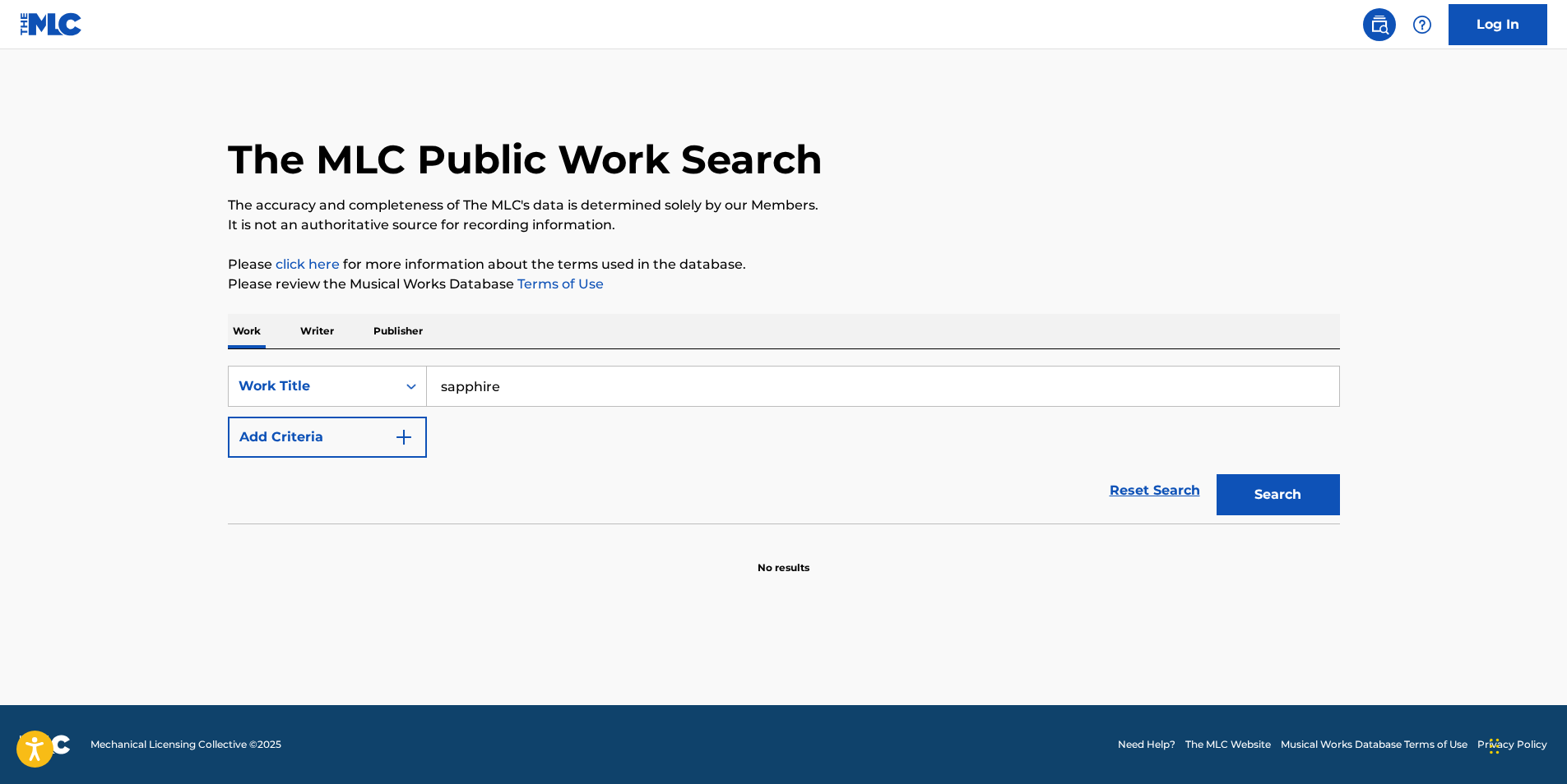
click at [286, 424] on button "Add Criteria" at bounding box center [328, 437] width 199 height 41
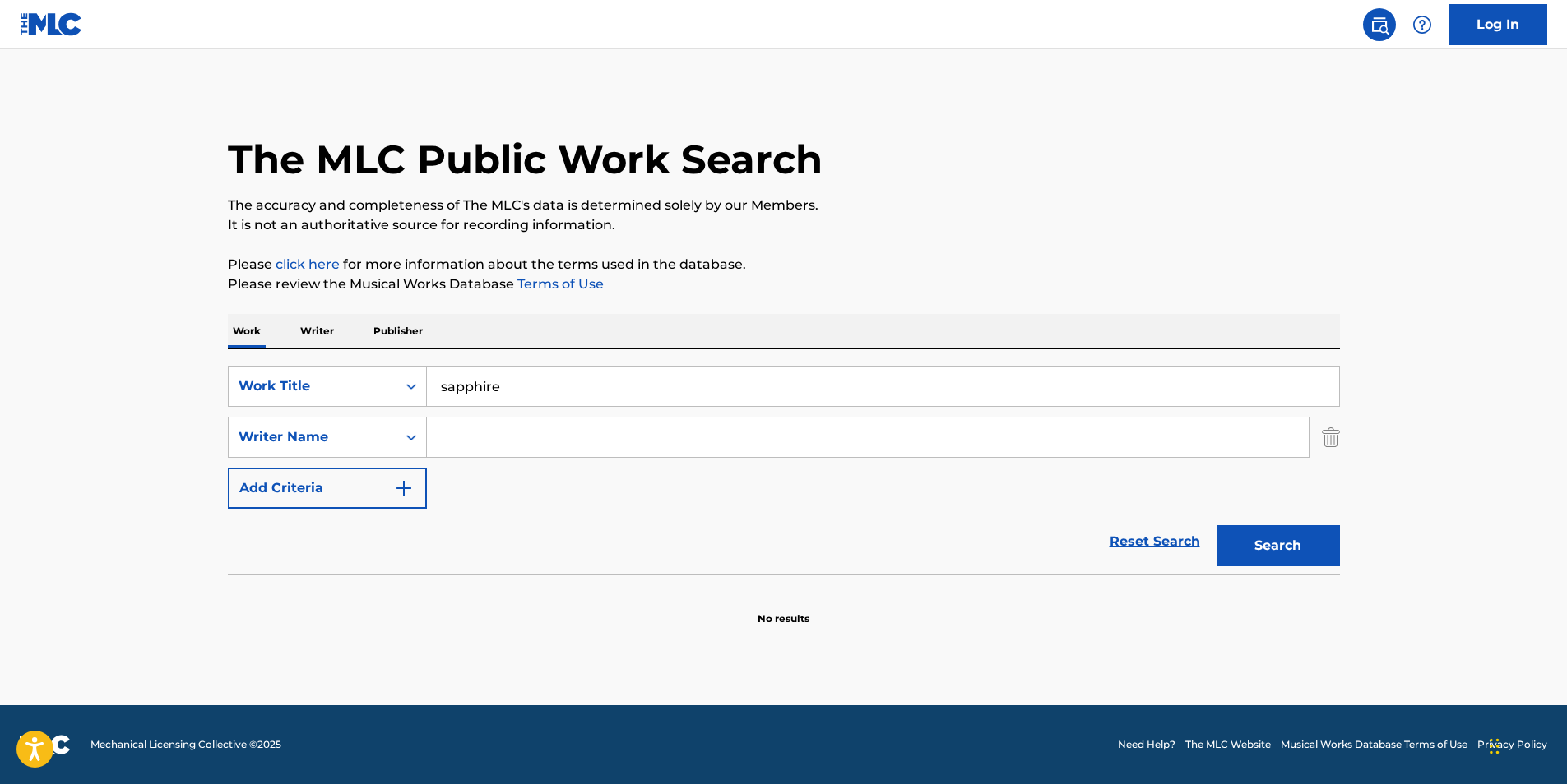
click at [575, 435] on input "Search Form" at bounding box center [867, 437] width 881 height 39
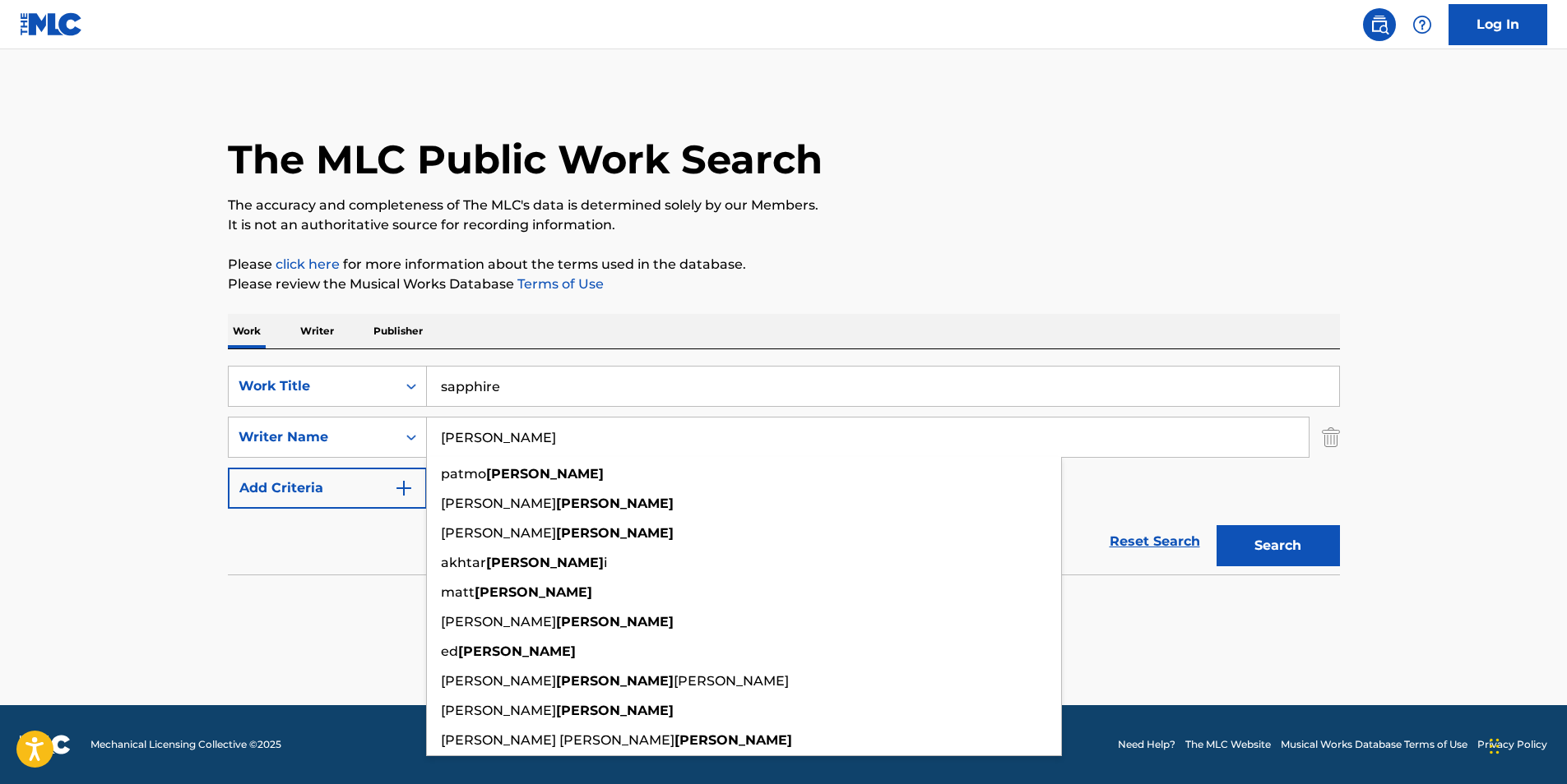
type input "[PERSON_NAME]"
click at [1216, 525] on button "Search" at bounding box center [1278, 546] width 124 height 41
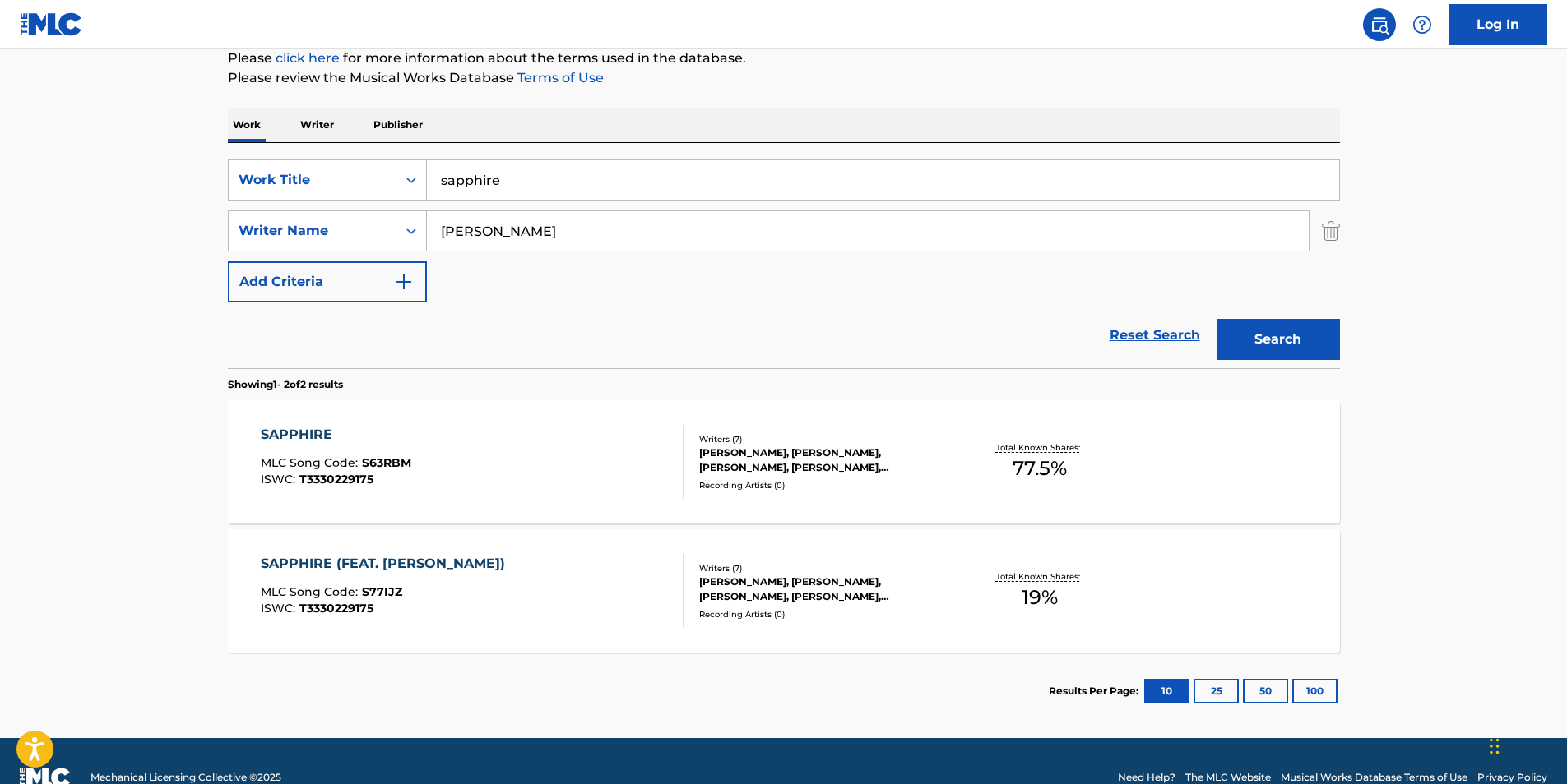
scroll to position [239, 0]
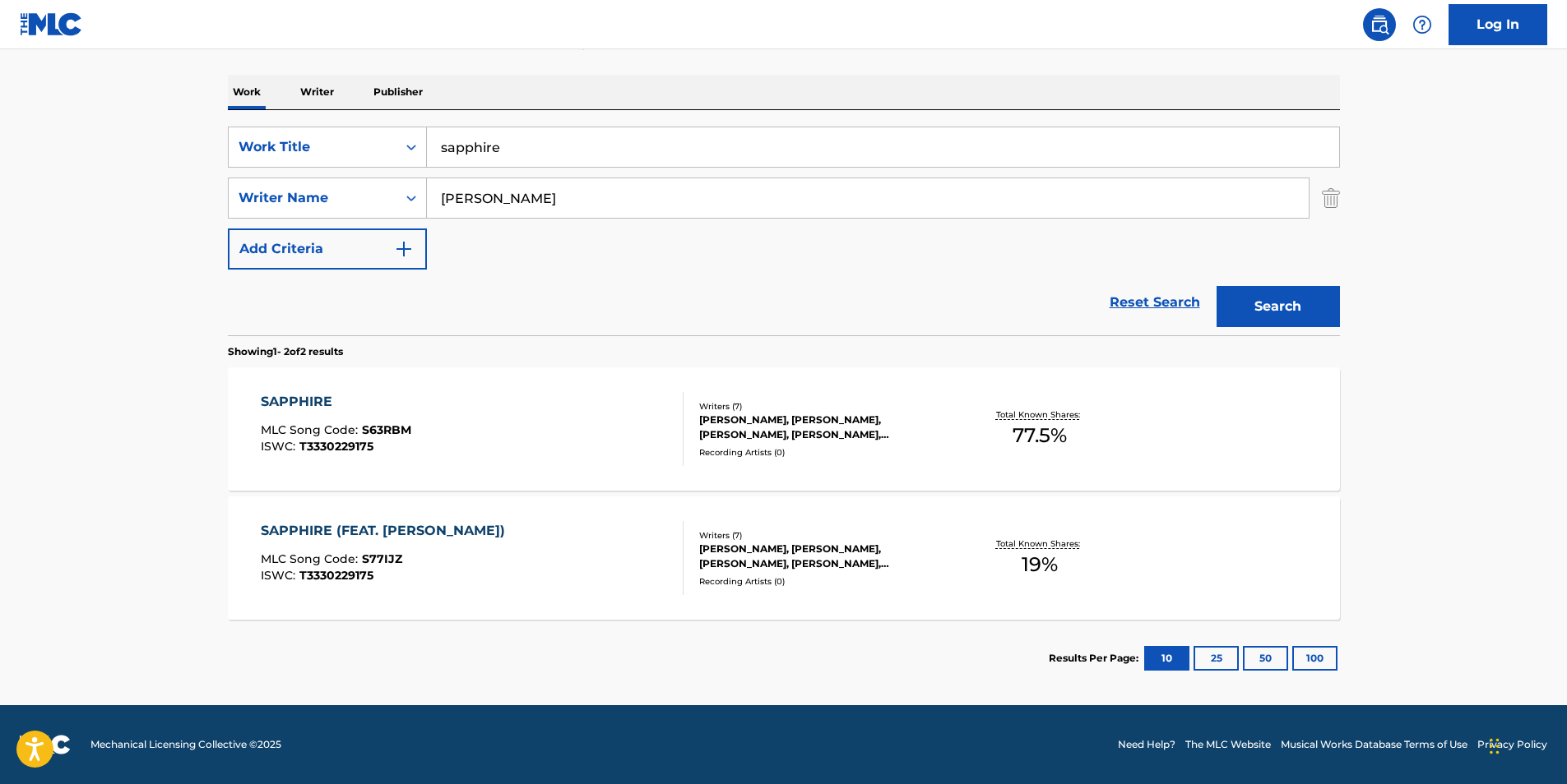
click at [576, 457] on div "SAPPHIRE MLC Song Code : S63RBM ISWC : T3330229175" at bounding box center [472, 429] width 423 height 74
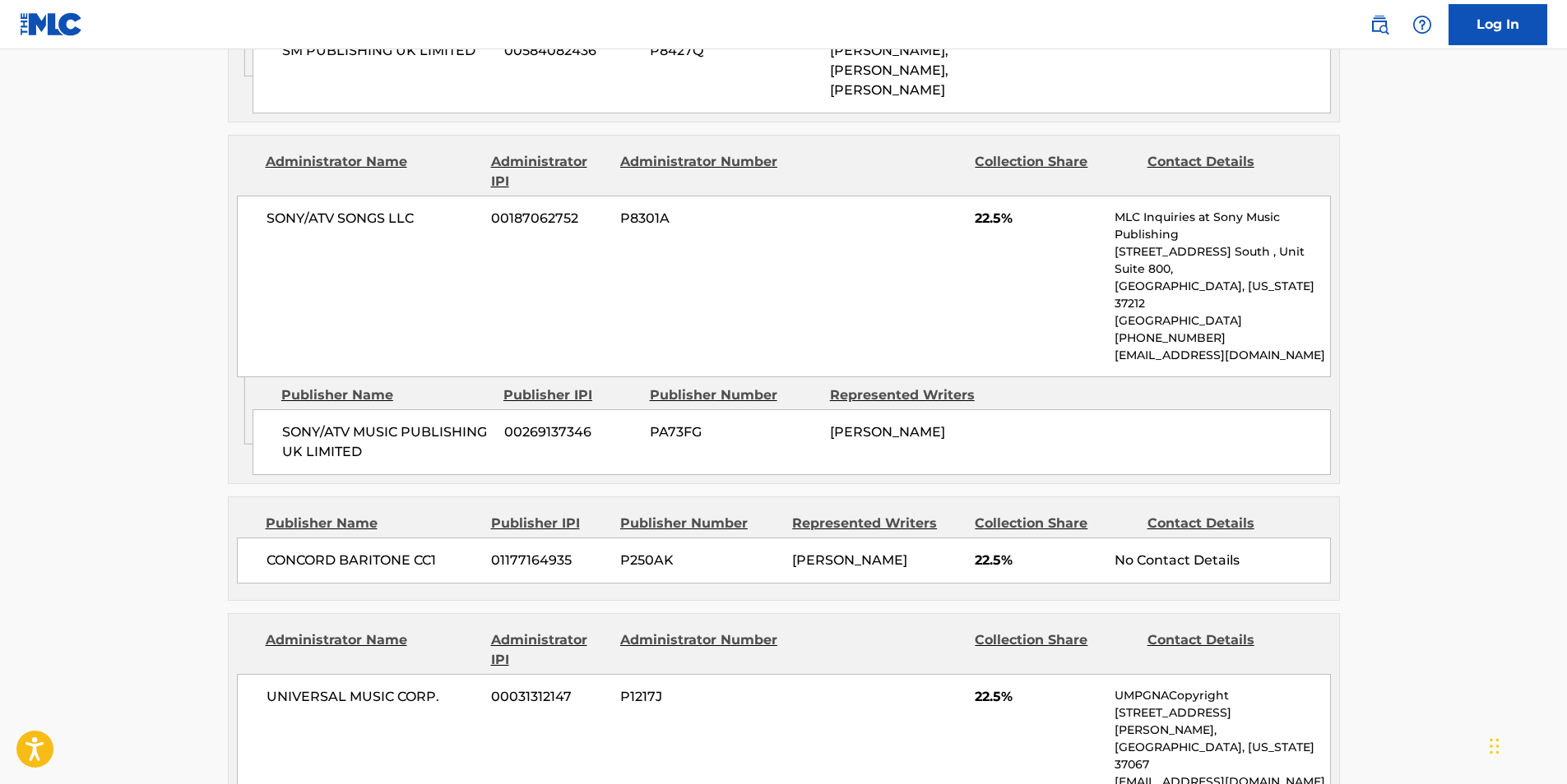
scroll to position [1116, 0]
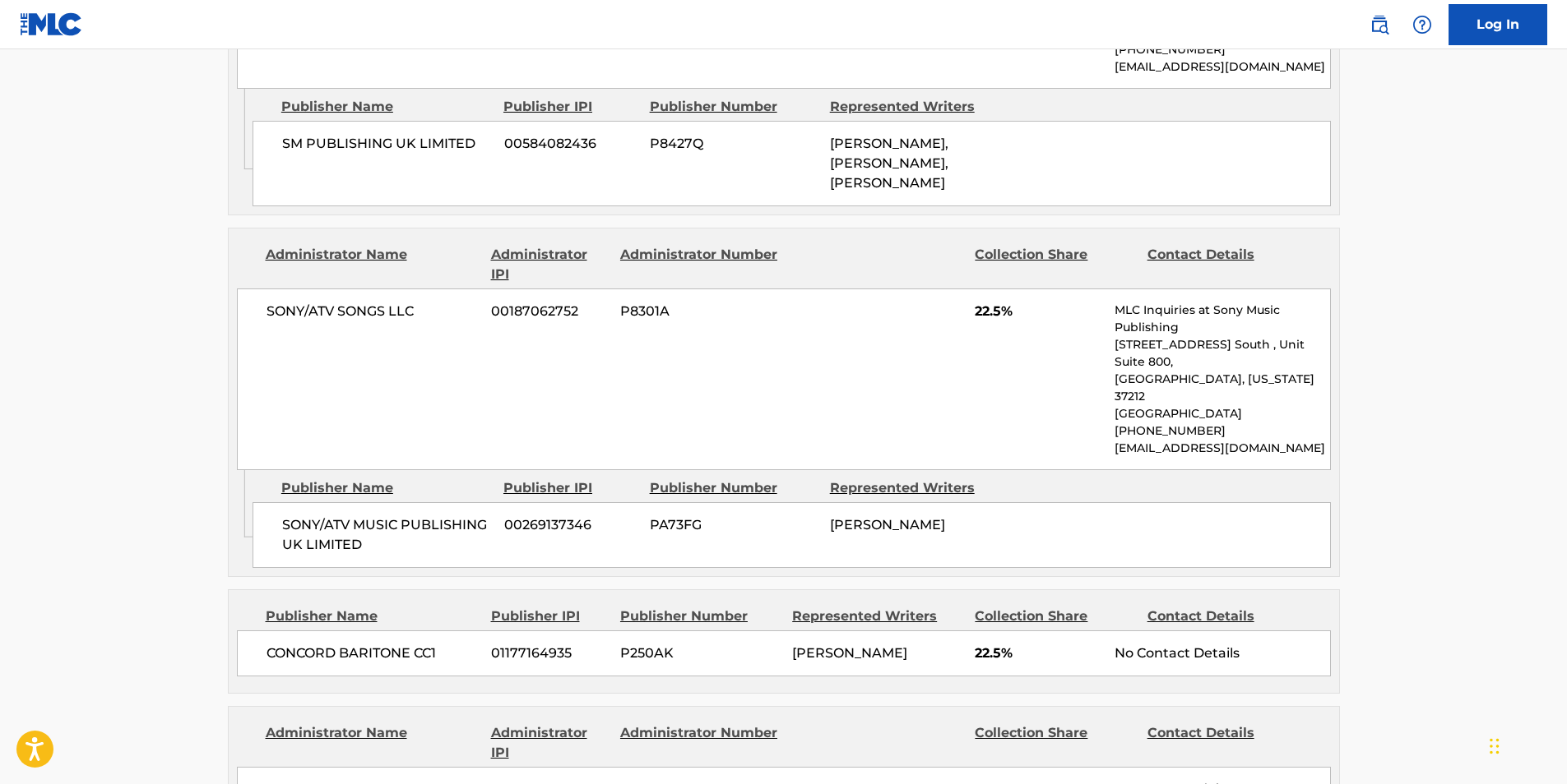
click at [407, 643] on span "CONCORD BARITONE CC1" at bounding box center [372, 653] width 213 height 20
drag, startPoint x: 407, startPoint y: 564, endPoint x: 269, endPoint y: 560, distance: 138.1
click at [269, 643] on span "CONCORD BARITONE CC1" at bounding box center [372, 653] width 213 height 20
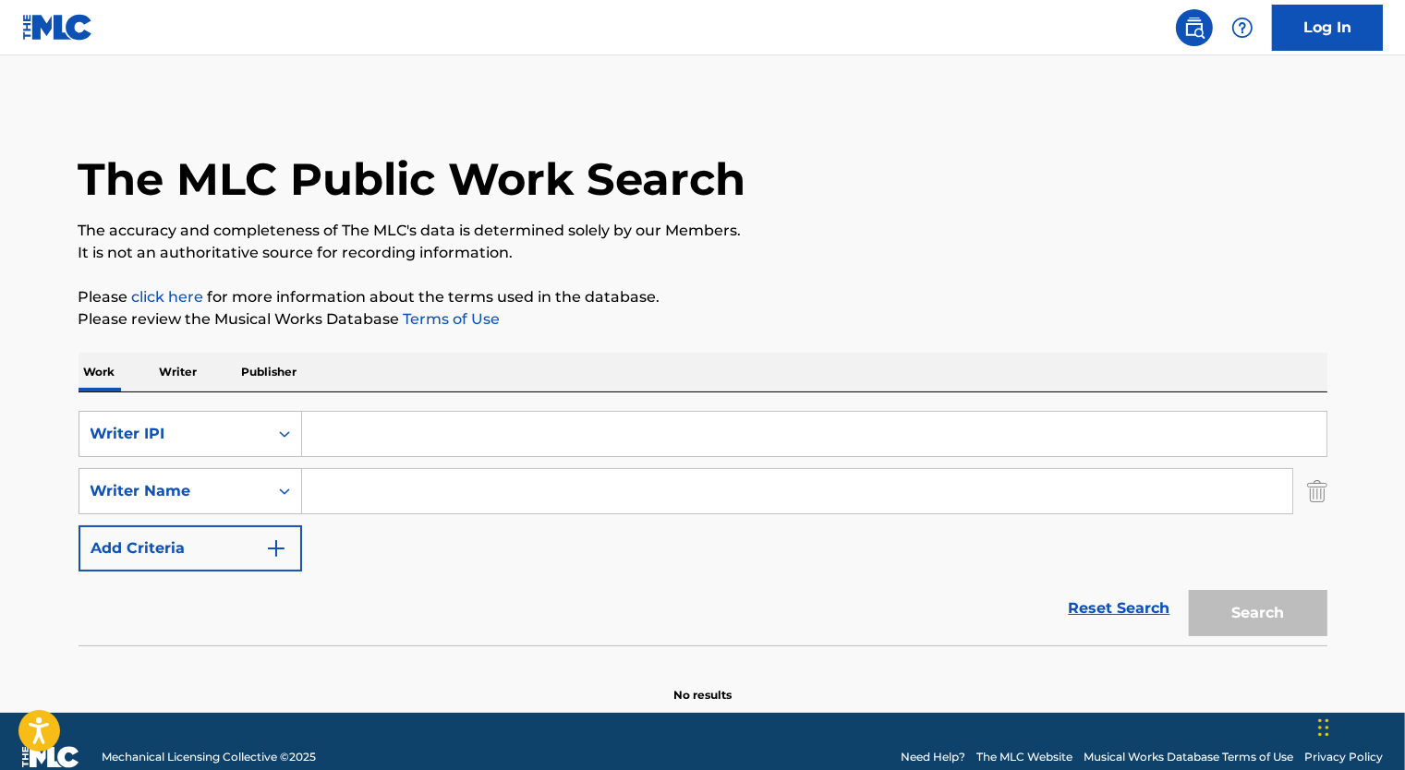
click at [450, 434] on input "Search Form" at bounding box center [814, 434] width 1024 height 44
click at [284, 442] on icon "Search Form" at bounding box center [284, 434] width 18 height 18
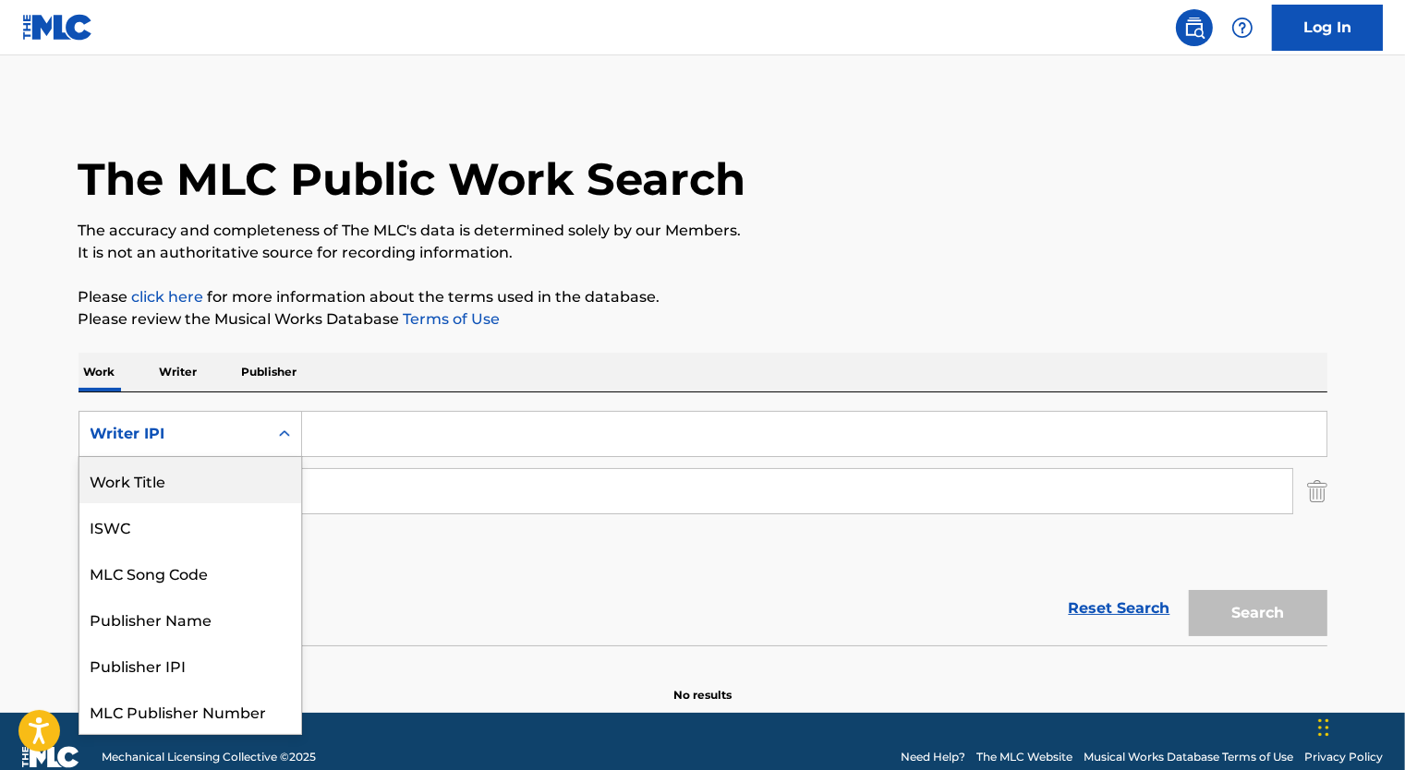
click at [177, 486] on div "Work Title" at bounding box center [190, 480] width 222 height 46
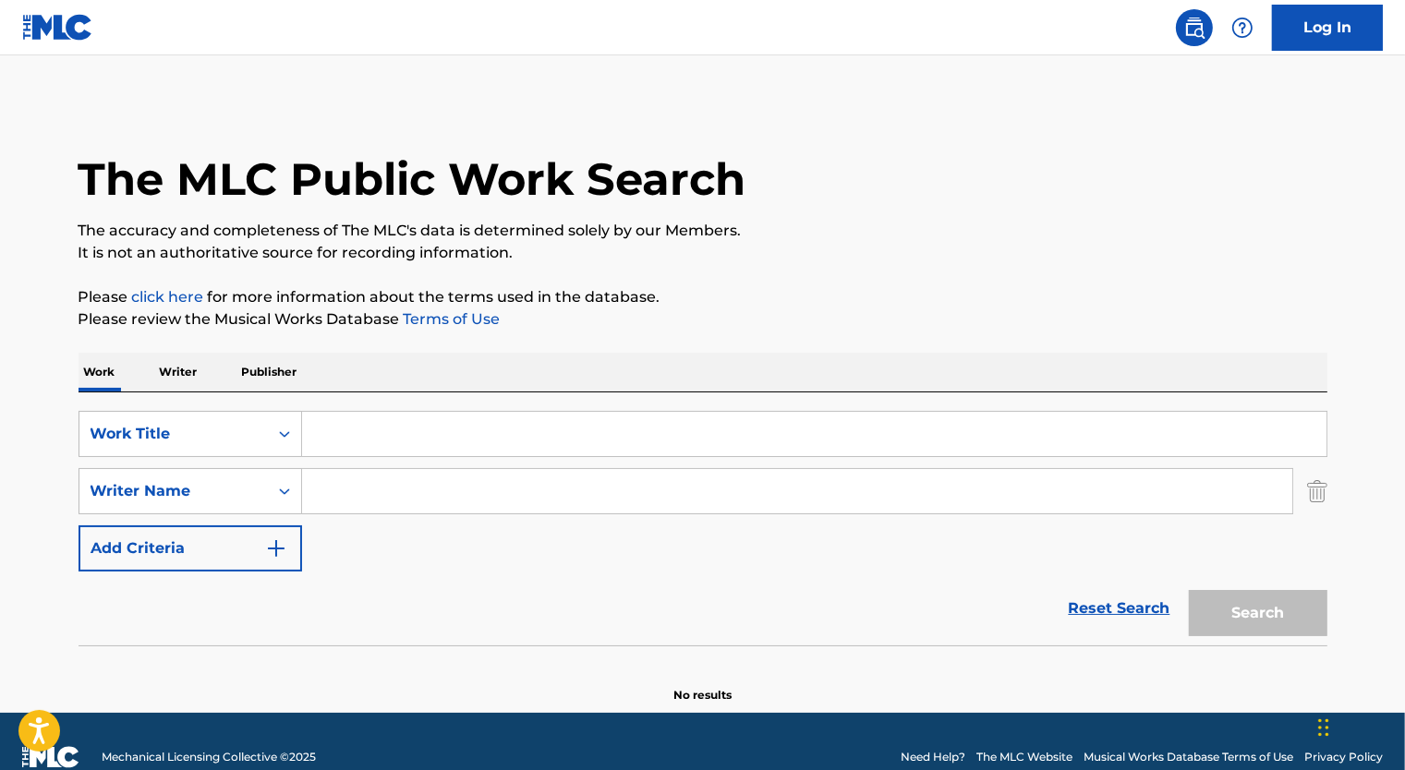
click at [319, 422] on input "Search Form" at bounding box center [814, 434] width 1024 height 44
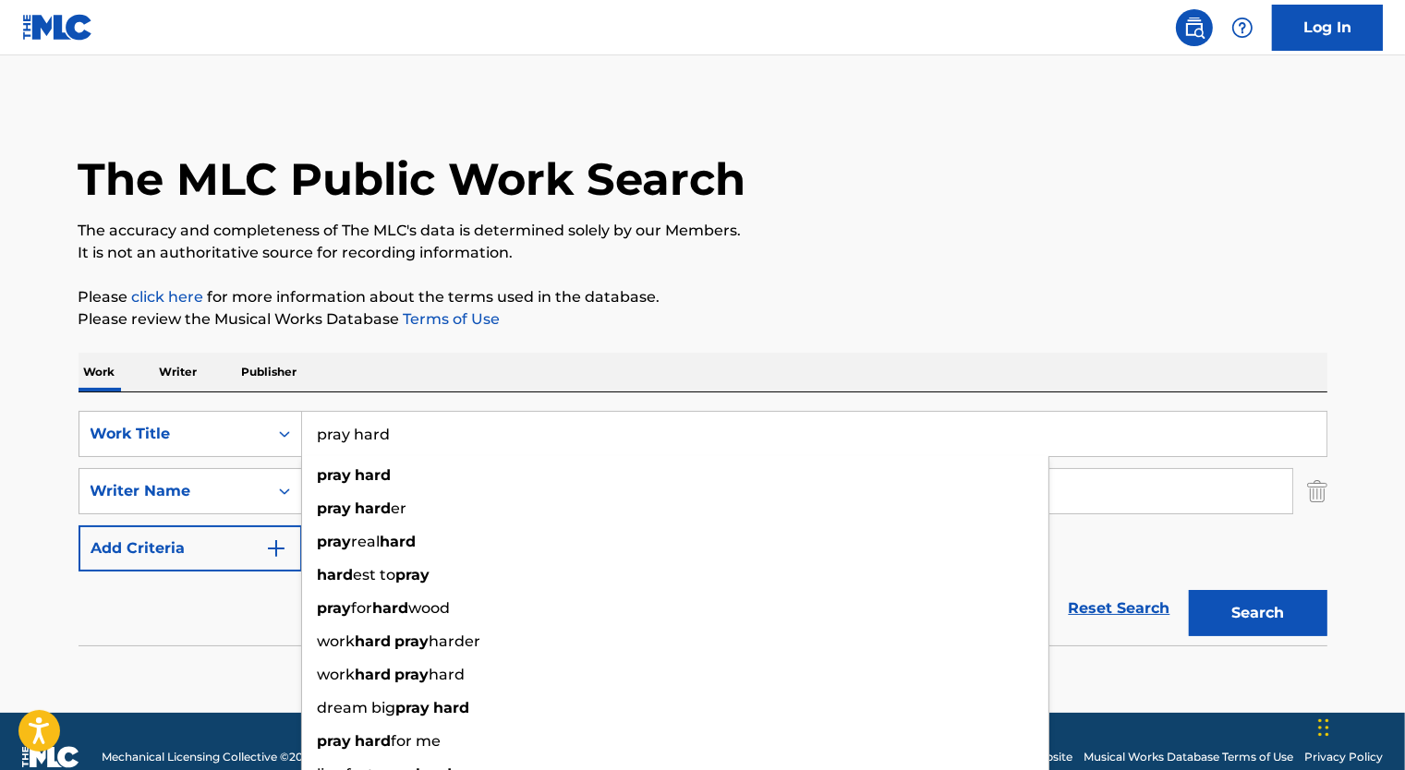
type input "pray hard"
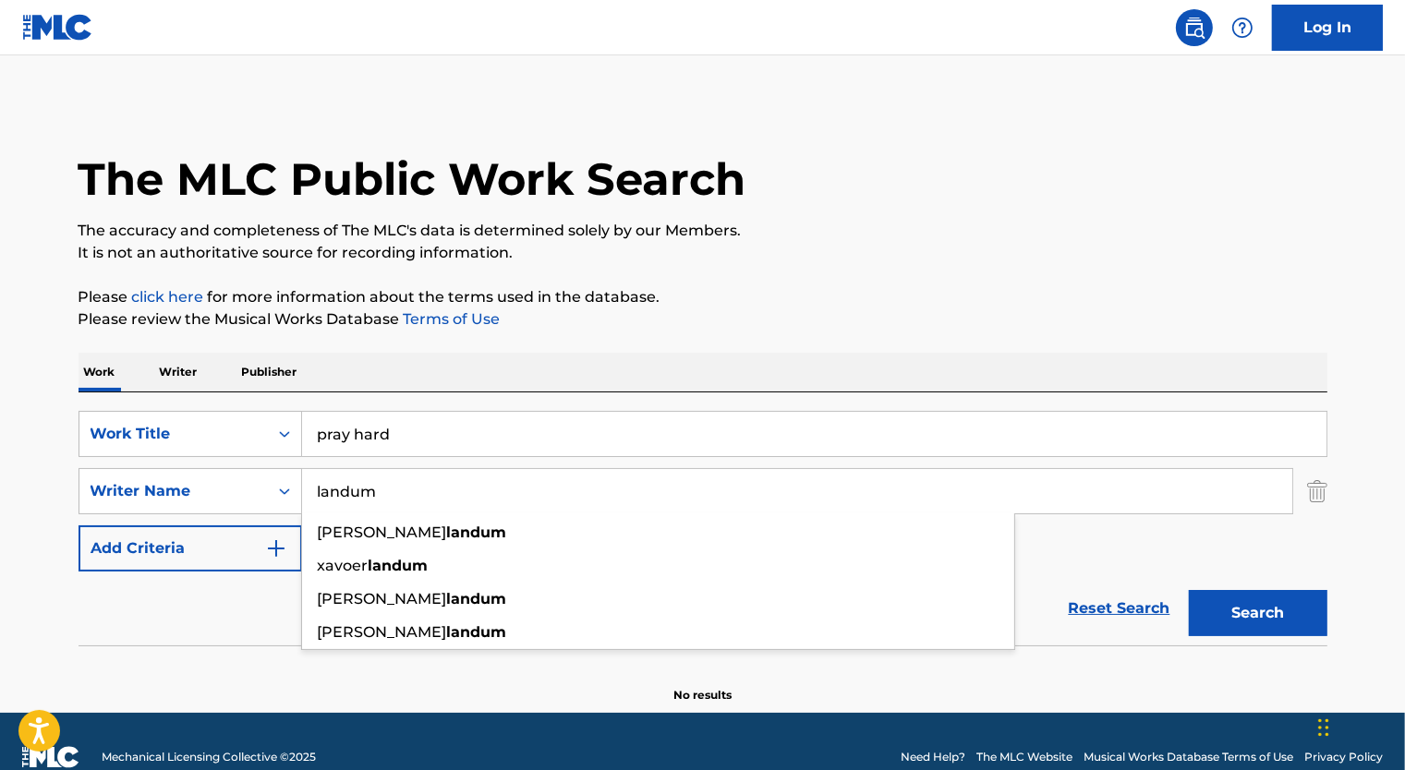
type input "landum"
click at [1189, 590] on button "Search" at bounding box center [1258, 613] width 139 height 46
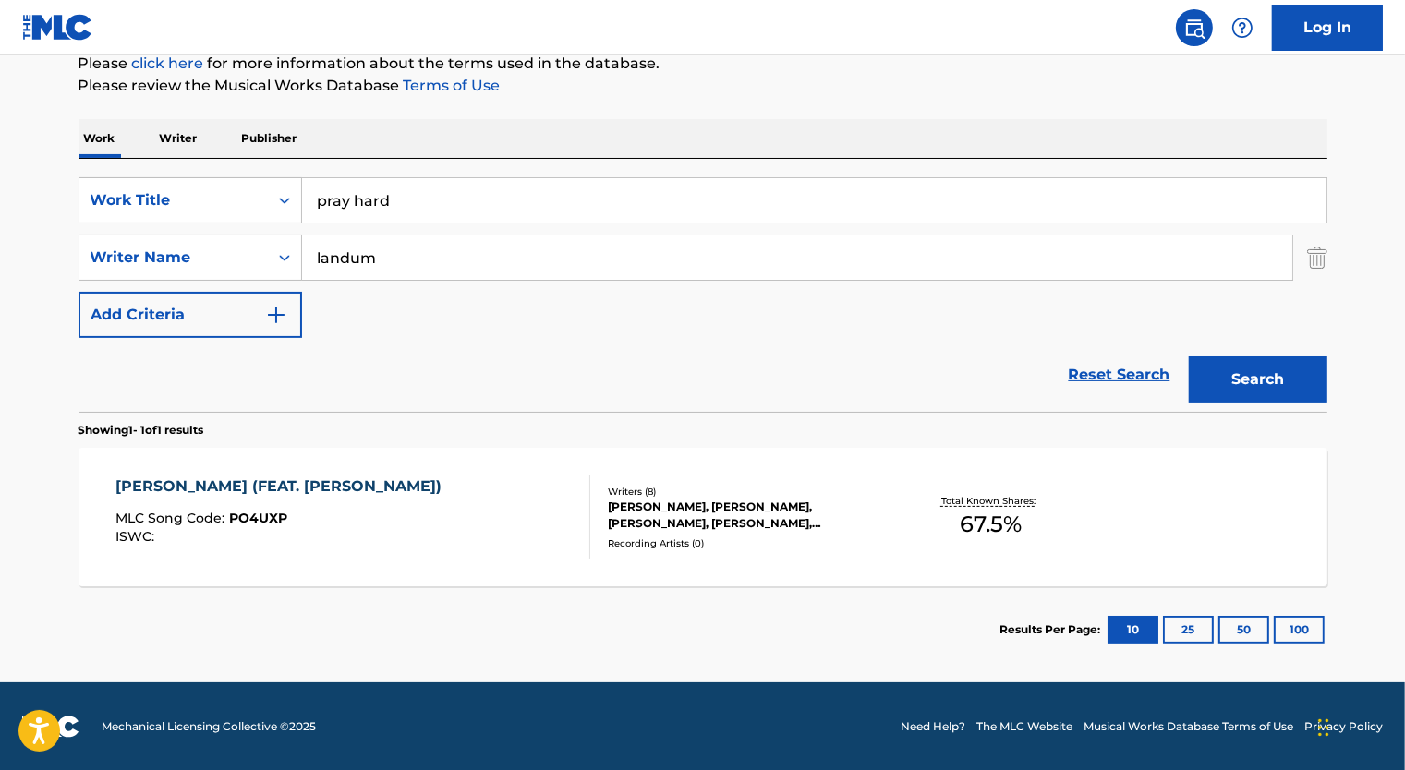
scroll to position [234, 0]
click at [442, 517] on div "PRAY HARD (FEAT. LUKE COMBS) MLC Song Code : PO4UXP ISWC :" at bounding box center [352, 517] width 475 height 83
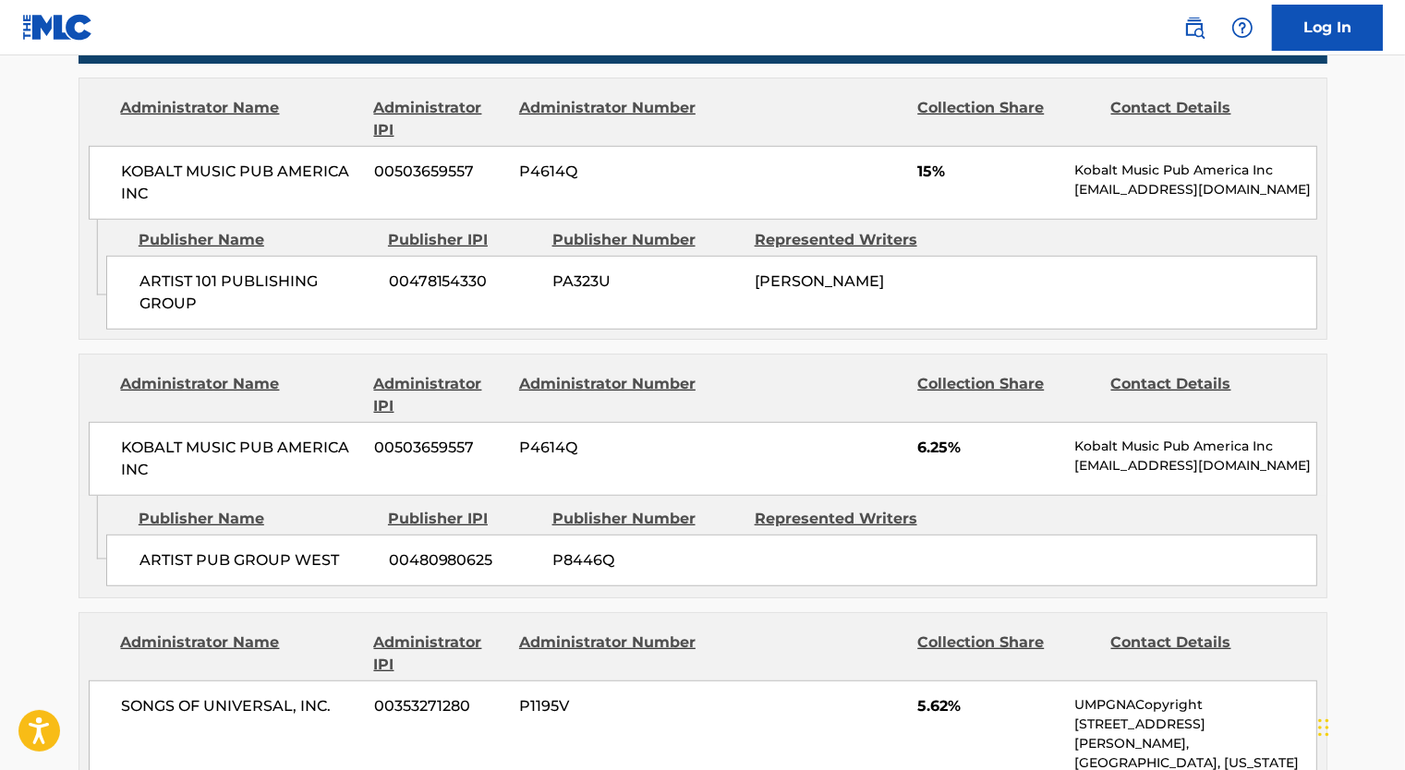
scroll to position [1108, 0]
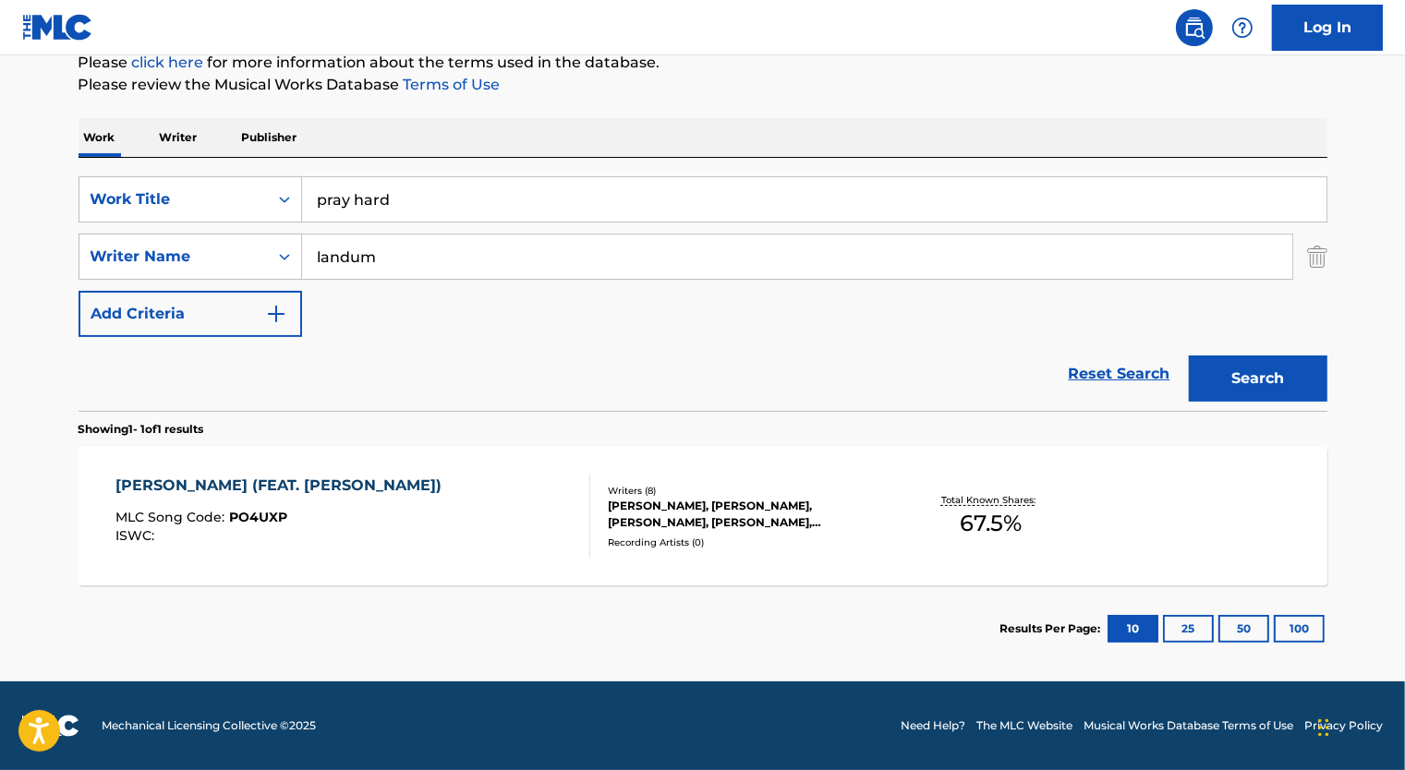
scroll to position [234, 0]
drag, startPoint x: 192, startPoint y: 179, endPoint x: 194, endPoint y: 190, distance: 11.2
click at [192, 179] on div "Work Title" at bounding box center [191, 200] width 224 height 46
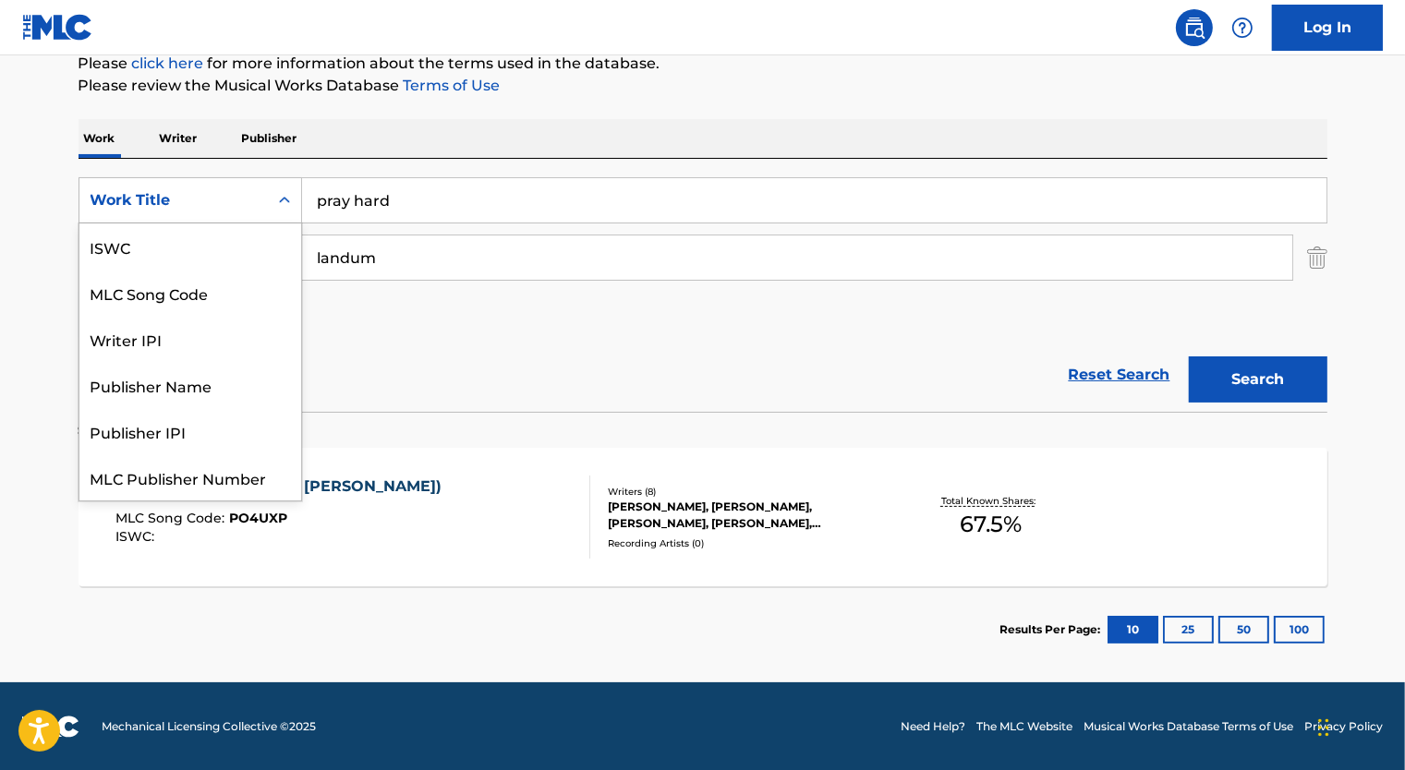
scroll to position [46, 0]
click at [185, 135] on p "Writer" at bounding box center [178, 138] width 49 height 39
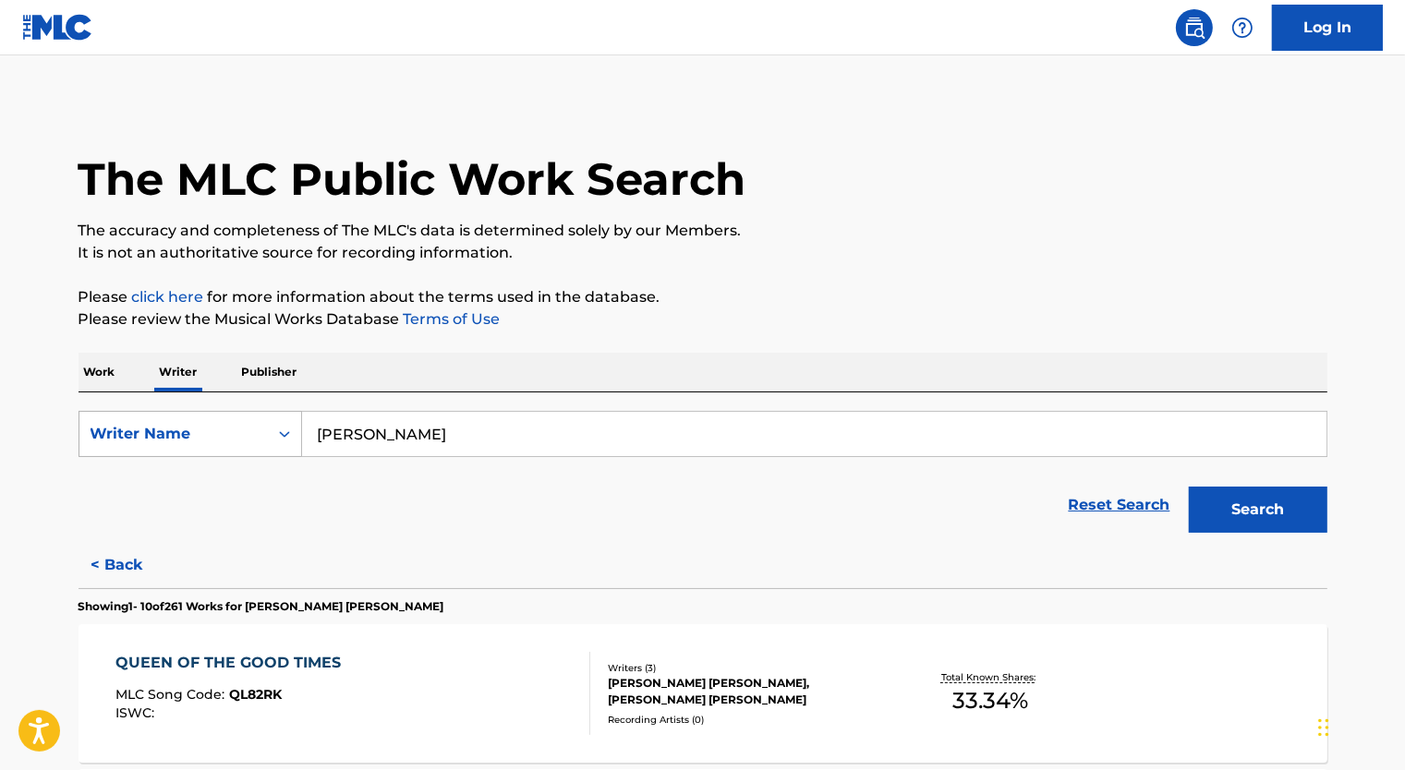
drag, startPoint x: 450, startPoint y: 427, endPoint x: 249, endPoint y: 415, distance: 200.8
click at [255, 415] on div "SearchWithCriteria4a1d4e4e-d8ec-462e-97b4-ab61ef30edc4 Writer Name DAVE COHEN" at bounding box center [703, 434] width 1249 height 46
type input "M"
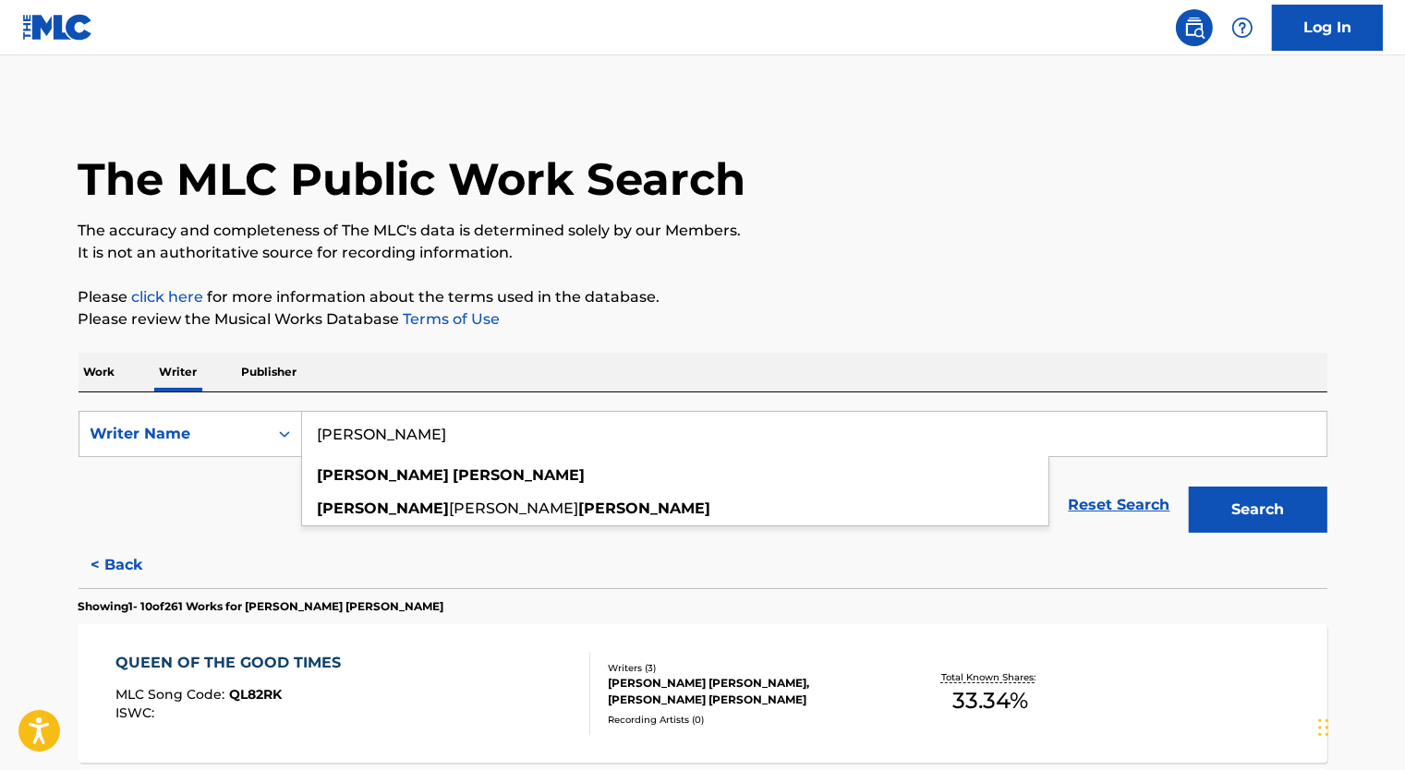
type input "KRISHON GAINES"
click at [1189, 487] on button "Search" at bounding box center [1258, 510] width 139 height 46
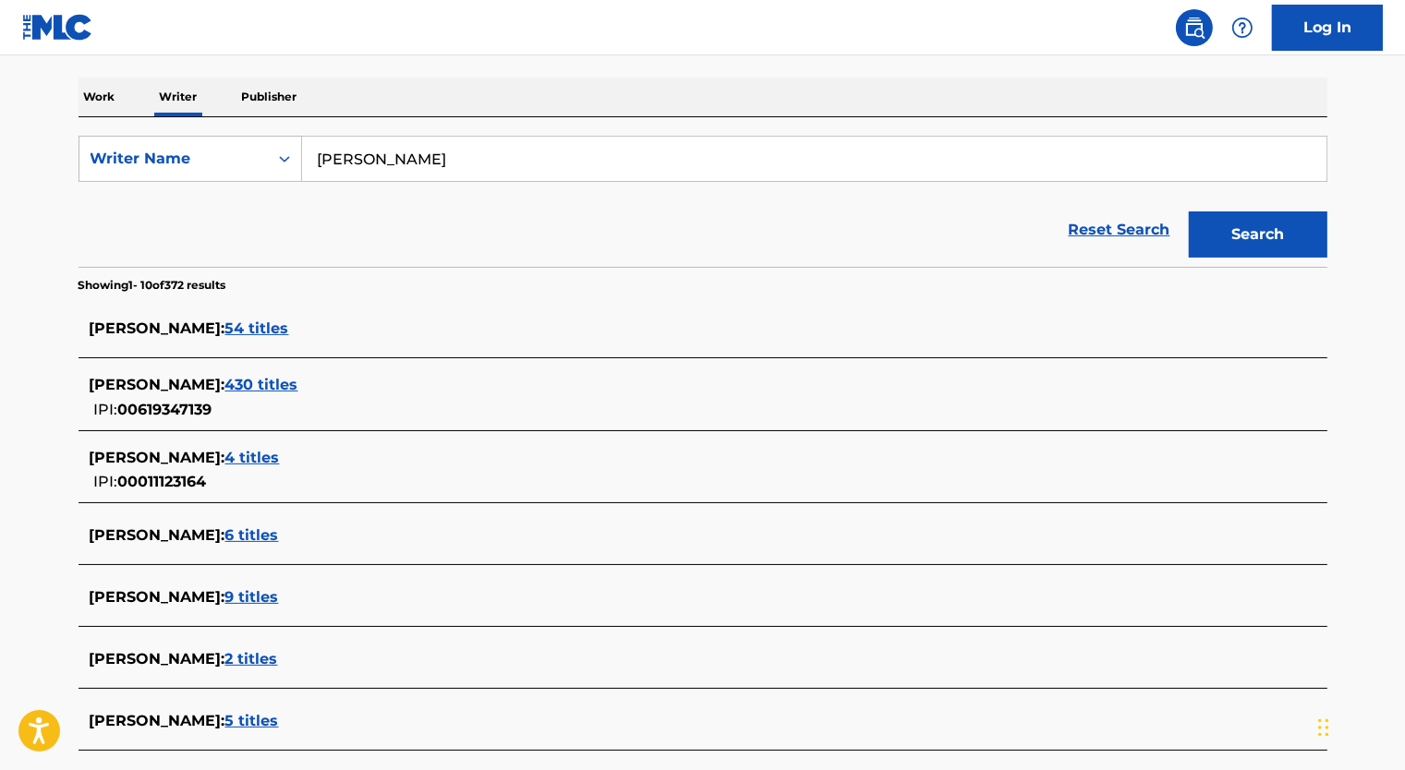
scroll to position [277, 0]
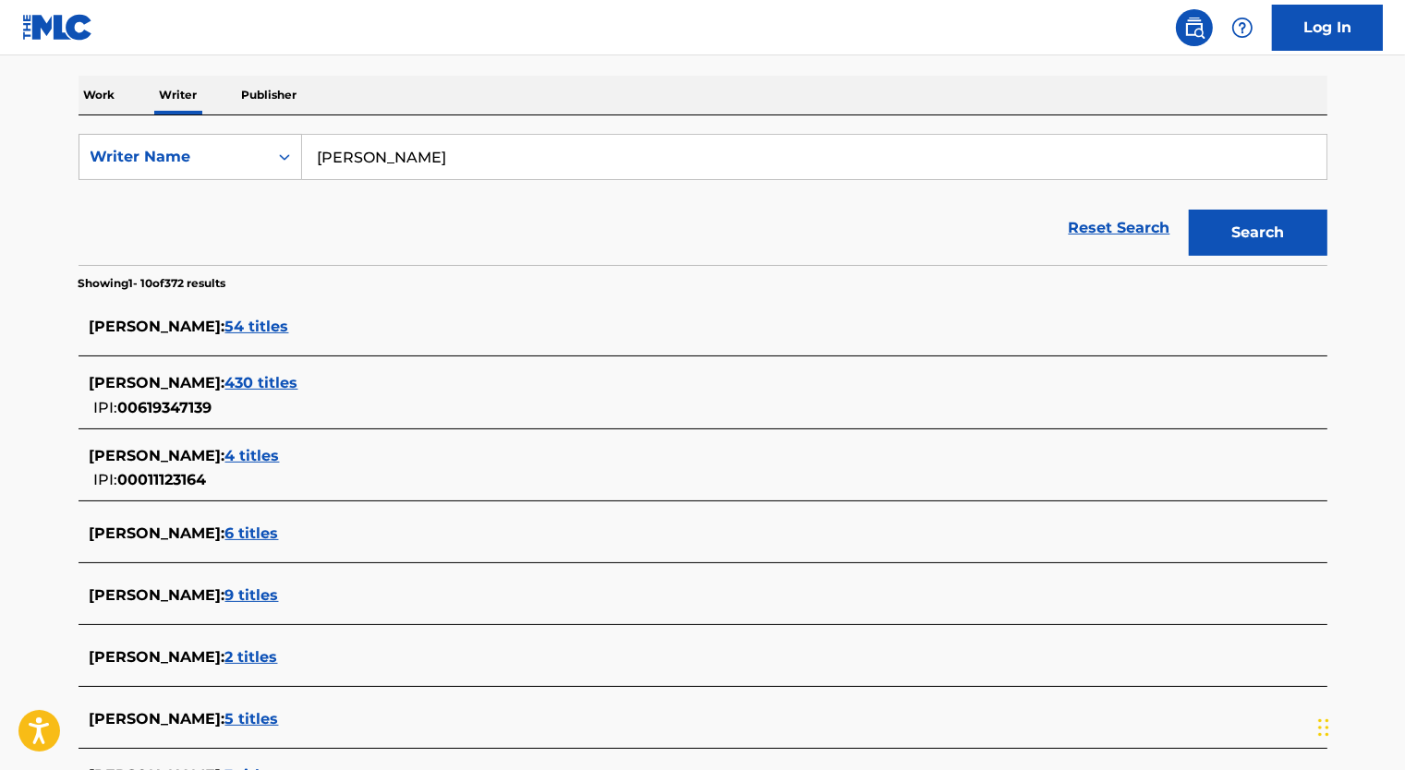
click at [262, 327] on span "54 titles" at bounding box center [257, 327] width 64 height 18
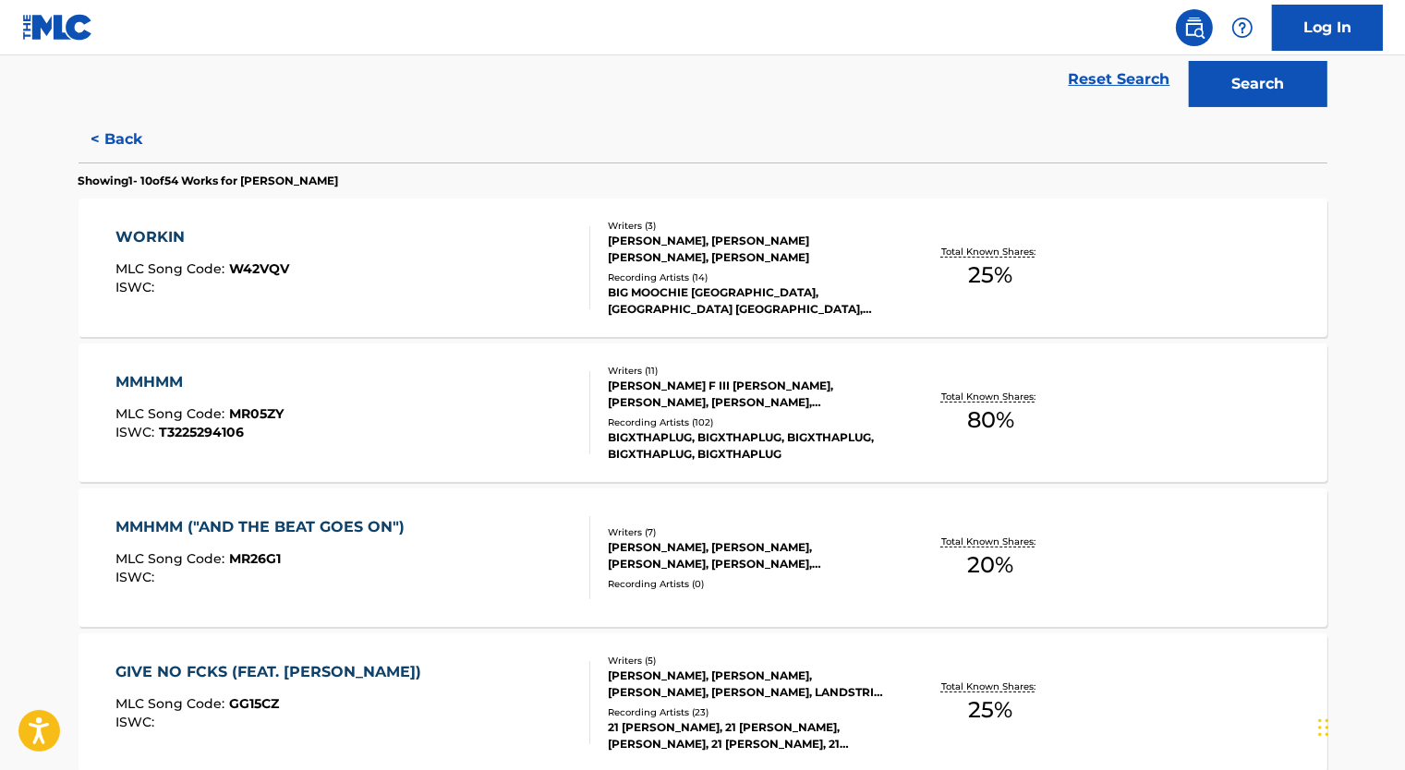
scroll to position [369, 0]
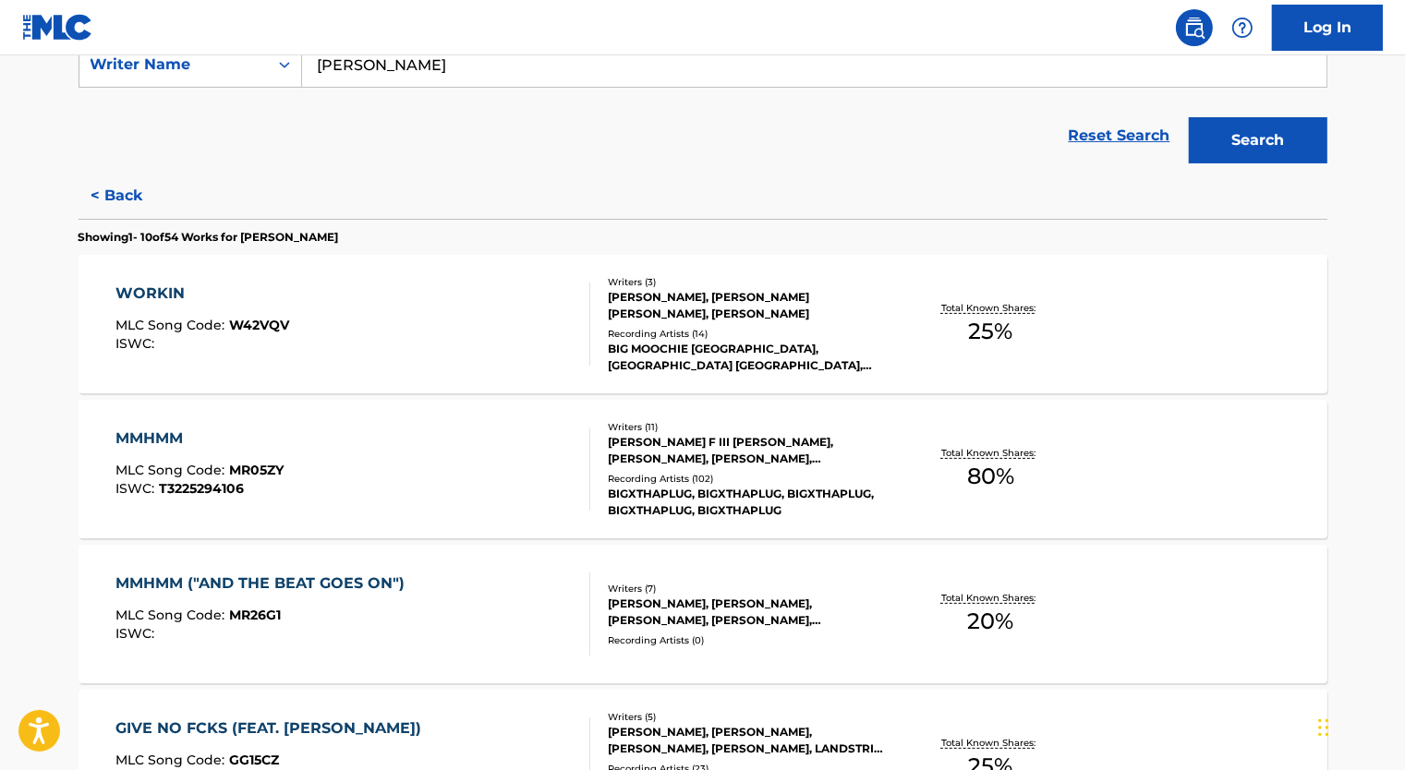
click at [441, 455] on div "MMHMM MLC Song Code : MR05ZY ISWC : T3225294106" at bounding box center [352, 469] width 475 height 83
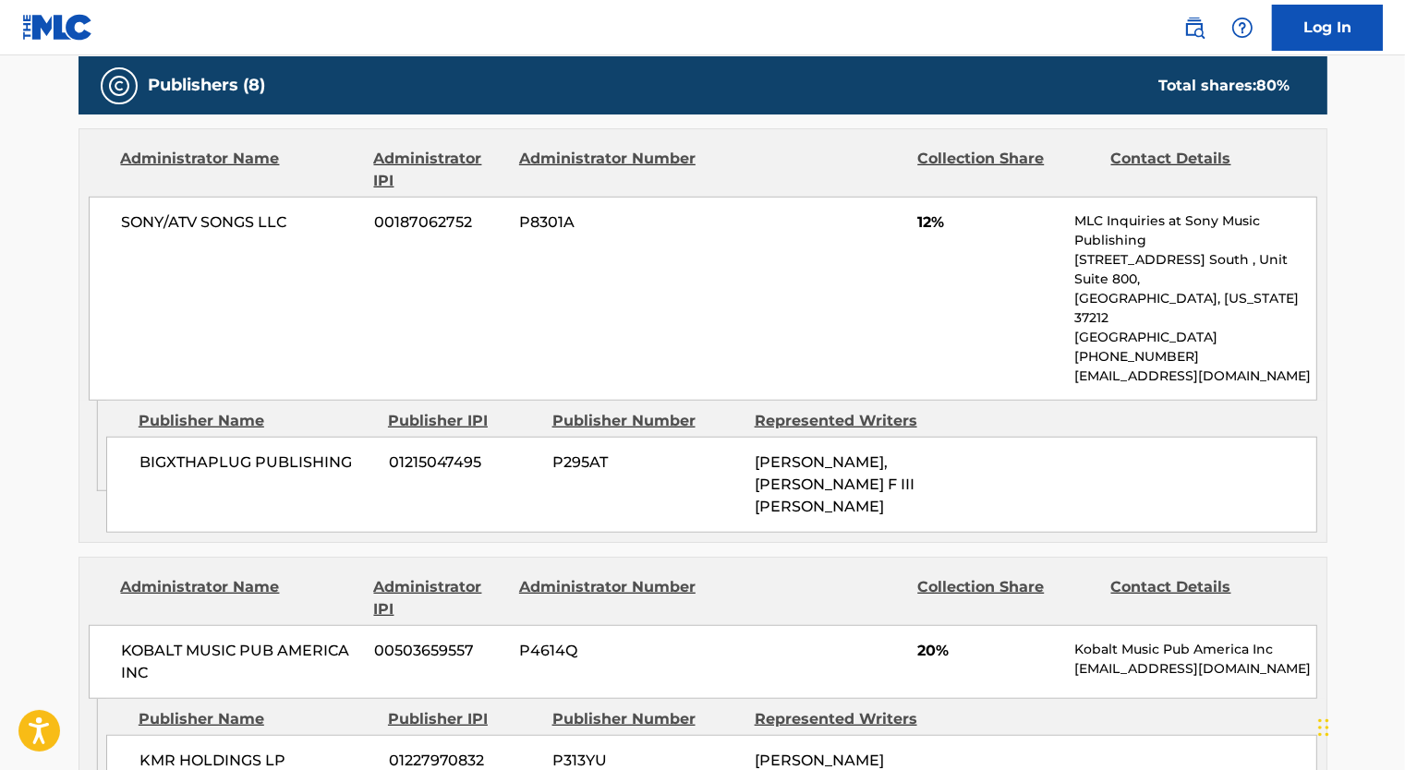
scroll to position [710, 0]
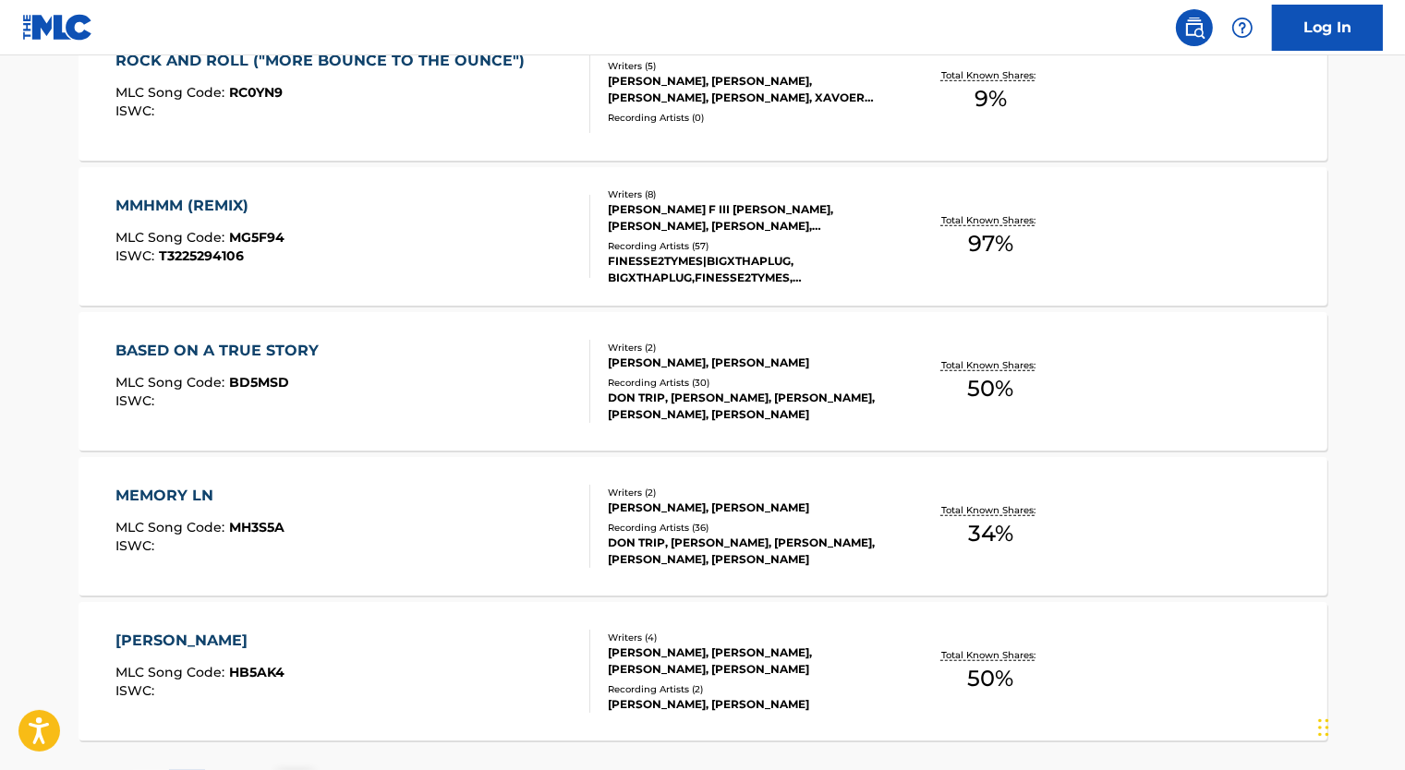
scroll to position [1293, 0]
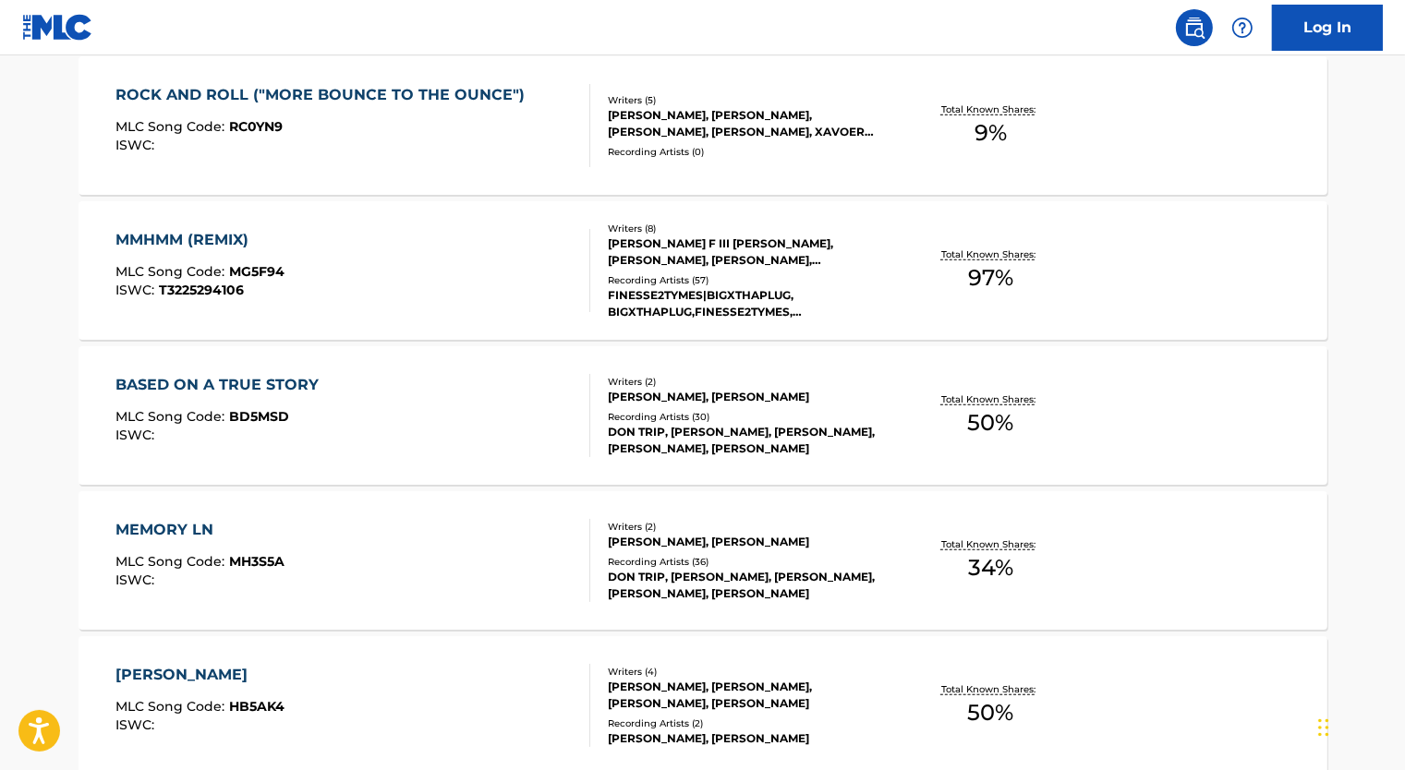
click at [468, 296] on div "MMHMM (REMIX) MLC Song Code : MG5F94 ISWC : T3225294106" at bounding box center [352, 270] width 475 height 83
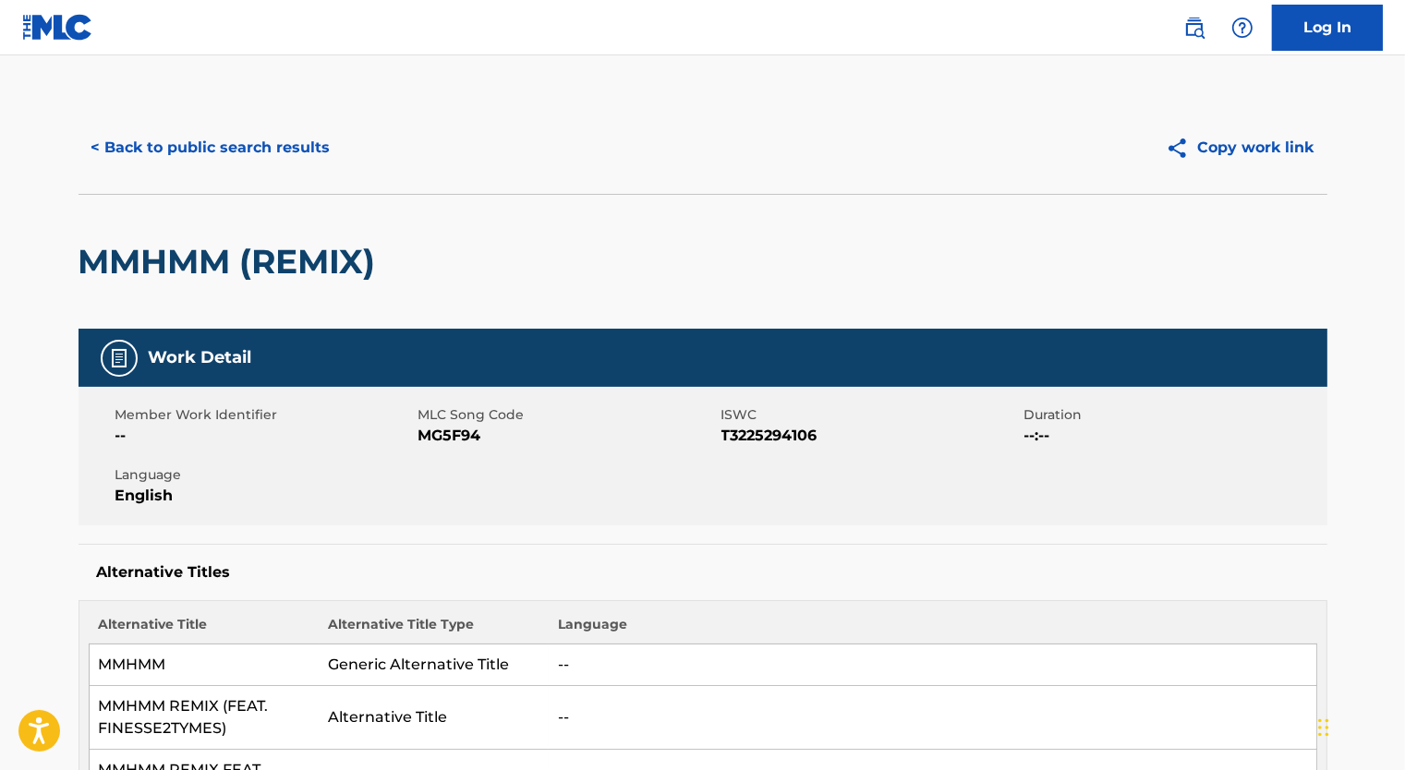
scroll to position [661, 0]
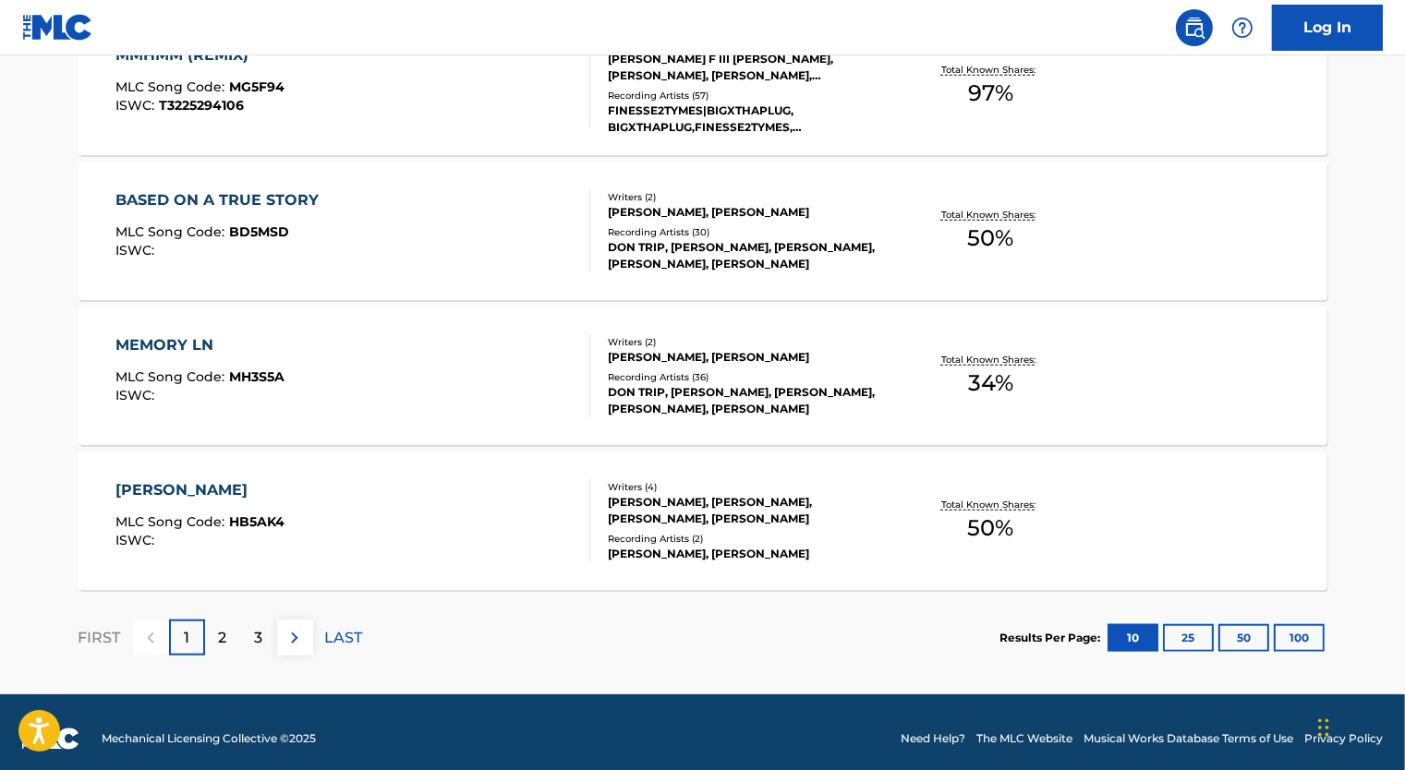
scroll to position [1398, 0]
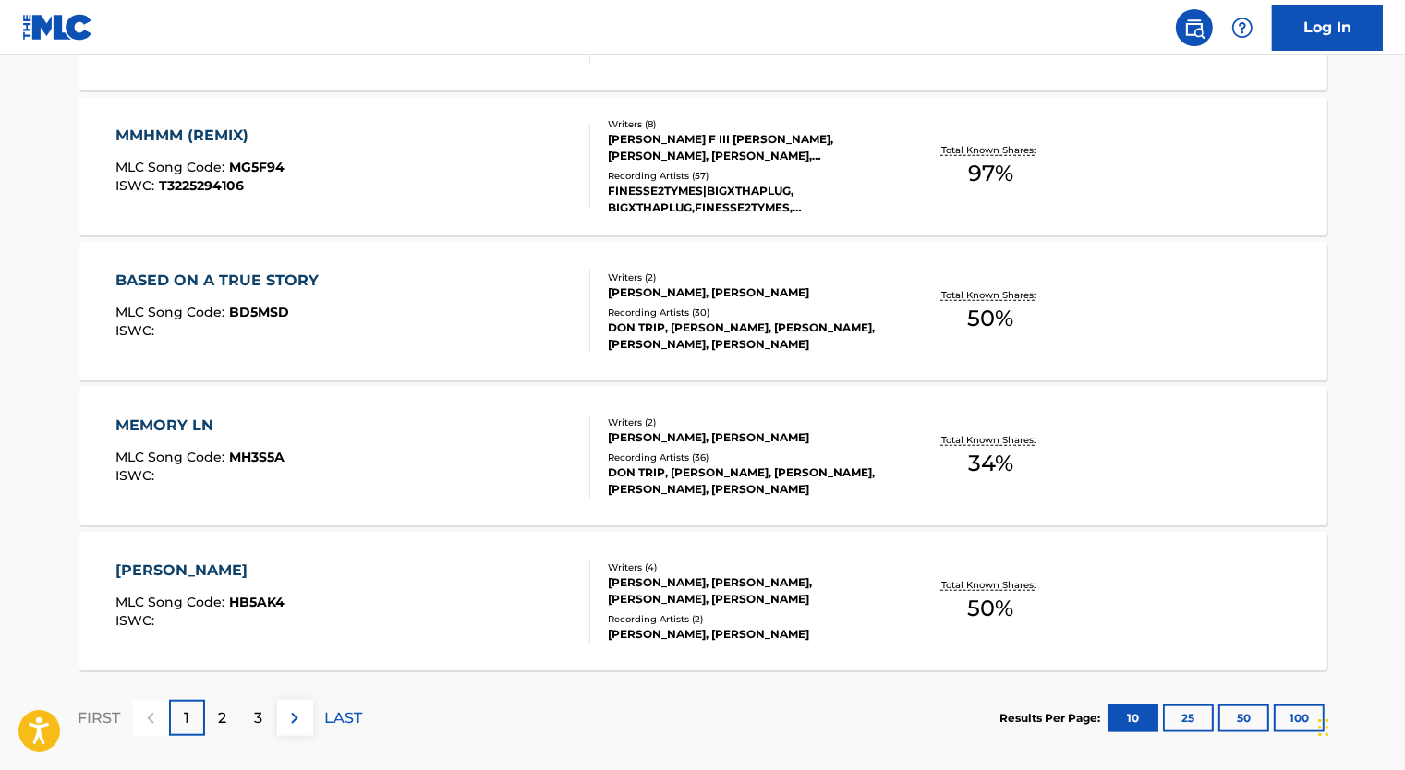
click at [286, 714] on img at bounding box center [295, 719] width 22 height 22
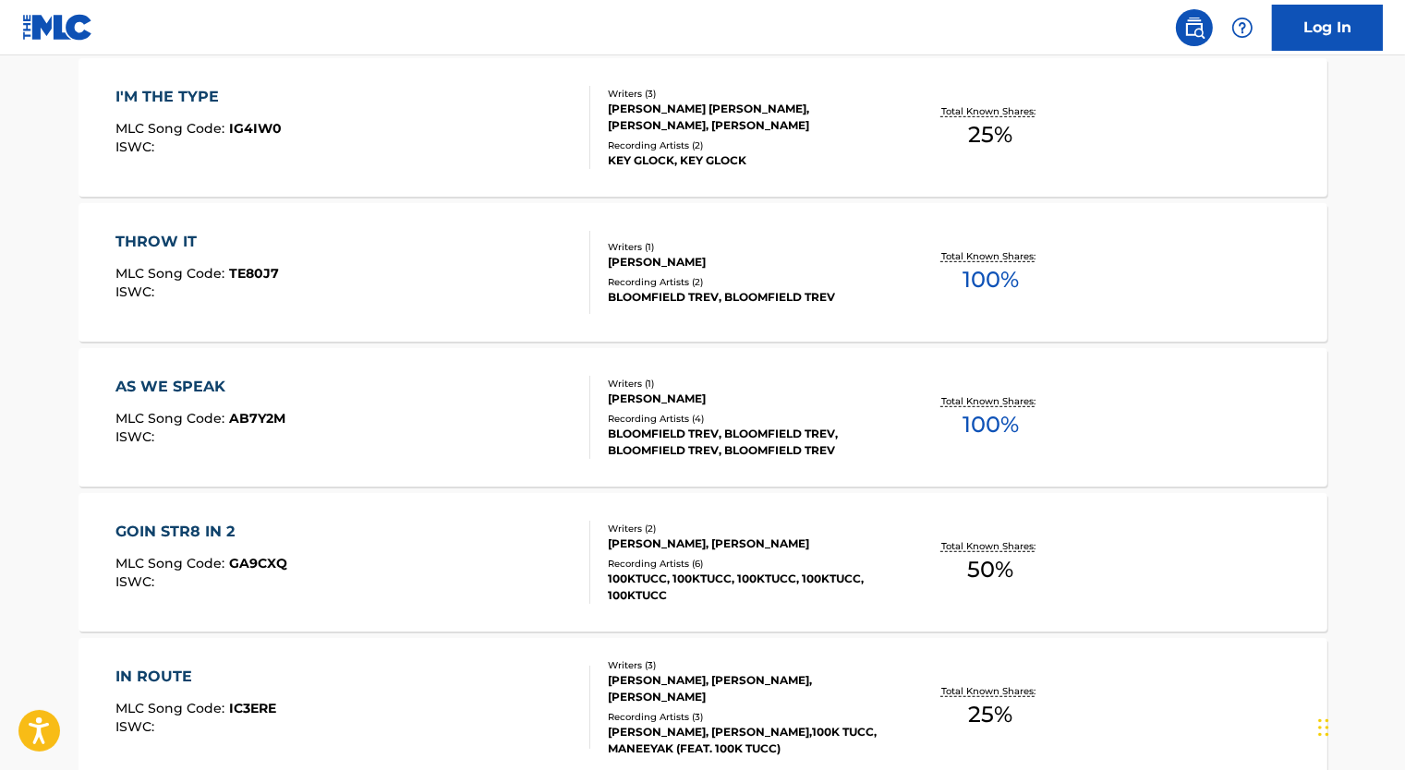
scroll to position [1016, 0]
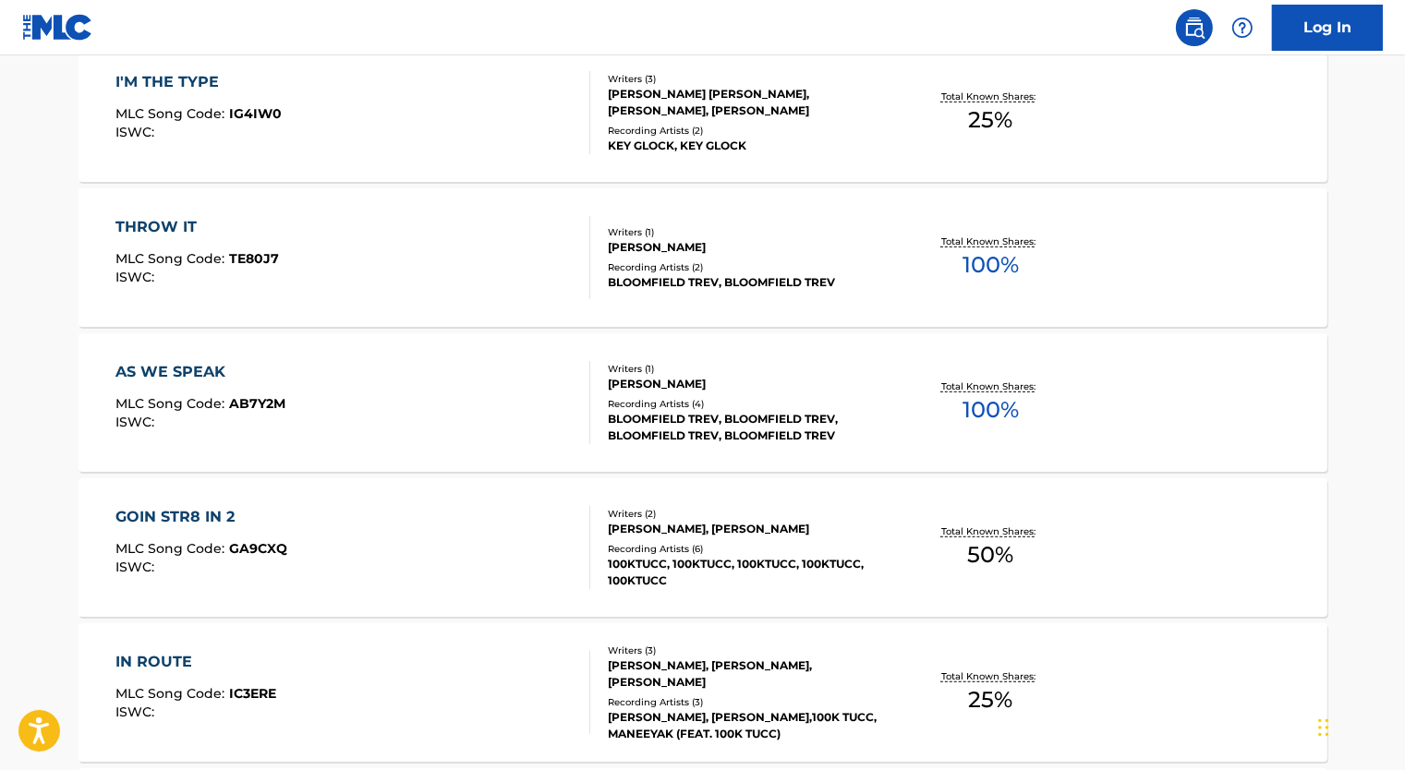
click at [418, 281] on div "THROW IT MLC Song Code : TE80J7 ISWC :" at bounding box center [352, 257] width 475 height 83
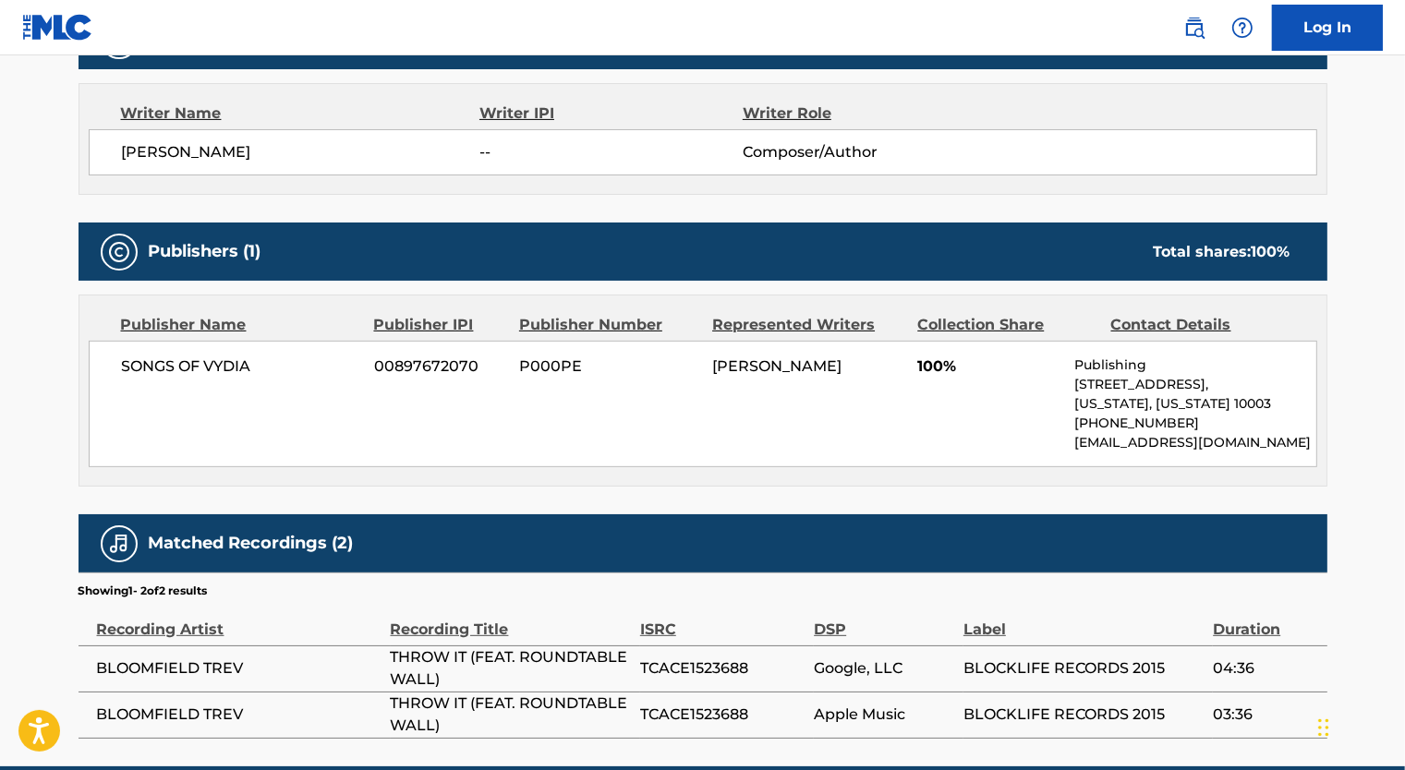
scroll to position [647, 0]
